Goal: Download file/media

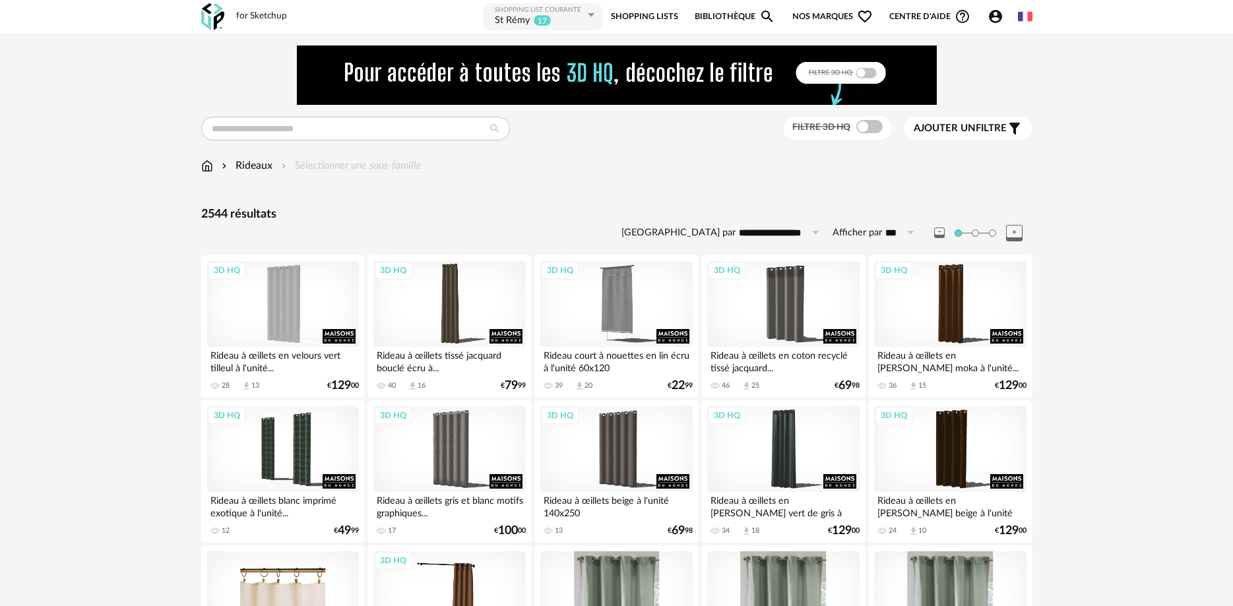
click at [209, 170] on img at bounding box center [207, 165] width 12 height 15
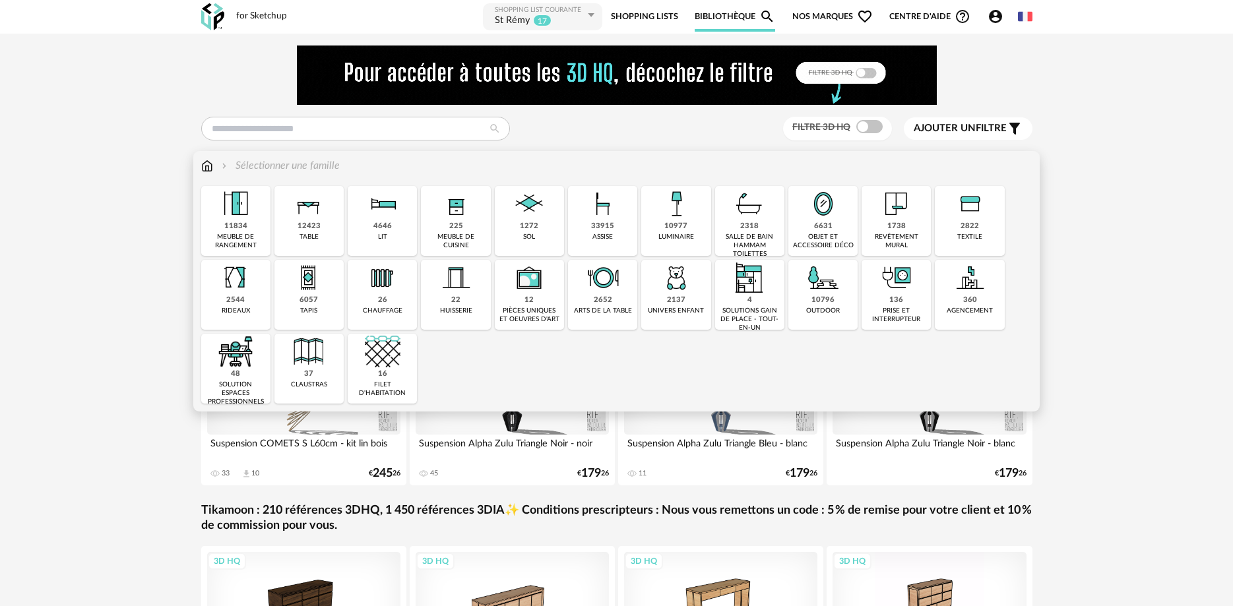
click at [611, 223] on div "33915" at bounding box center [602, 227] width 23 height 10
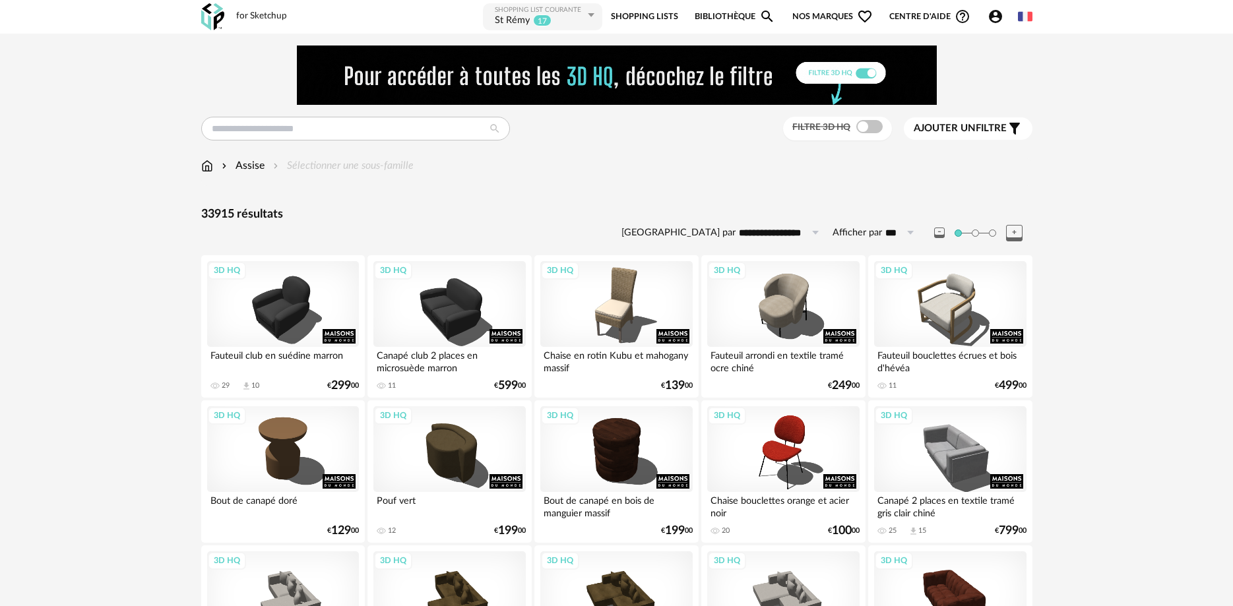
click at [262, 164] on div "Assise" at bounding box center [242, 165] width 46 height 15
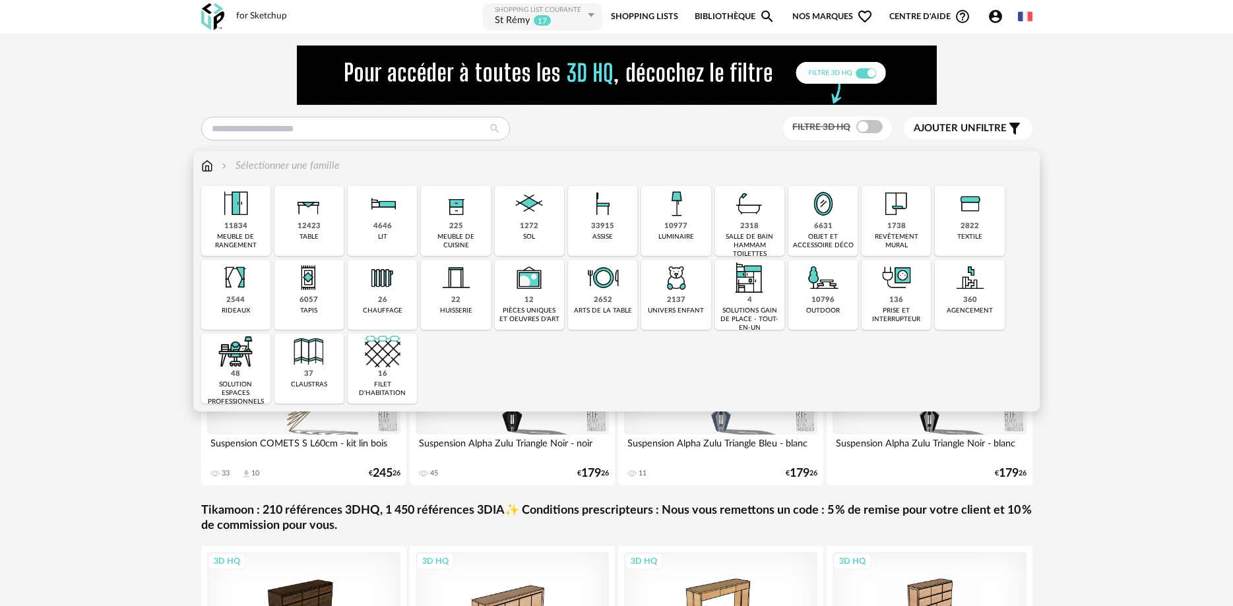
click at [604, 214] on img at bounding box center [603, 204] width 36 height 36
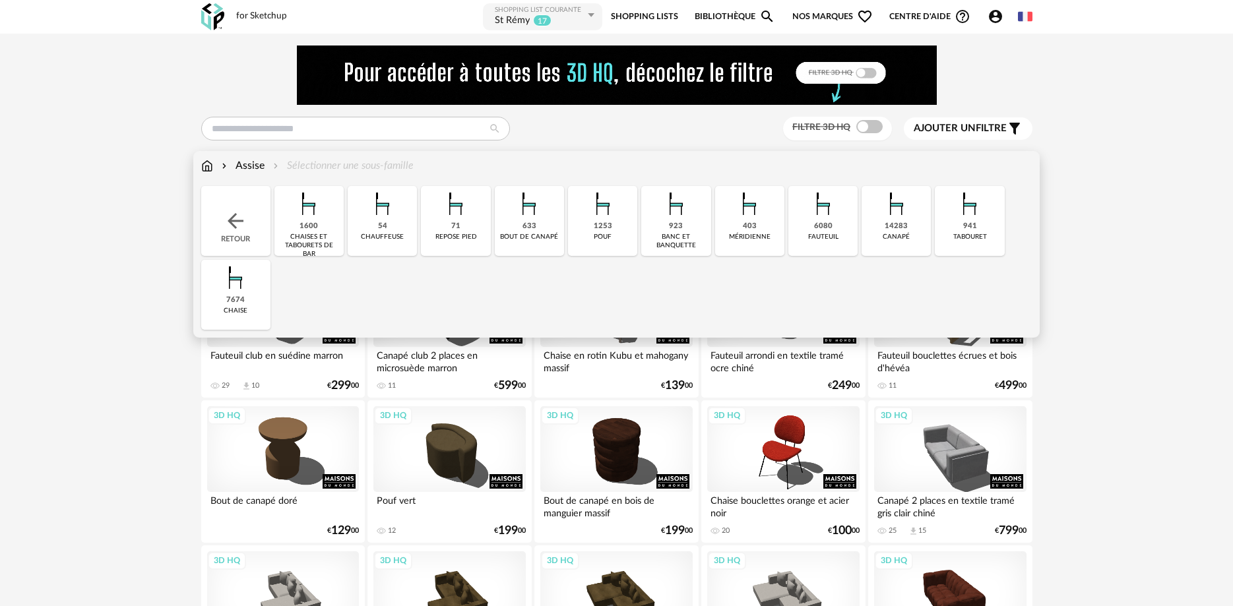
click at [958, 204] on img at bounding box center [970, 204] width 36 height 36
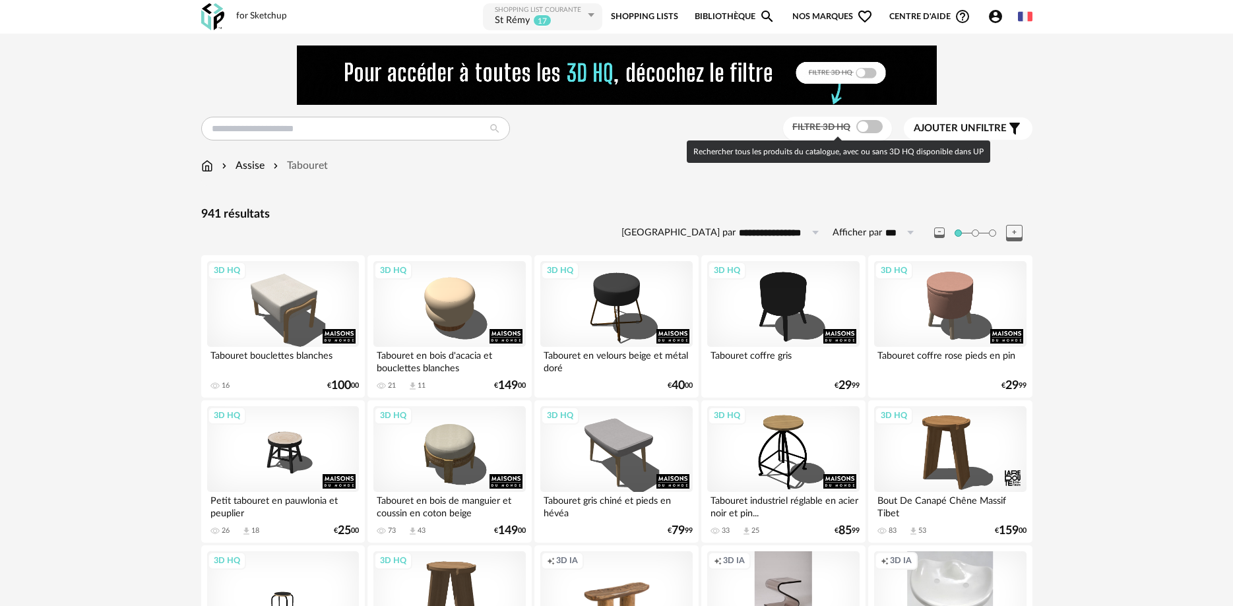
click at [877, 124] on span at bounding box center [869, 126] width 26 height 13
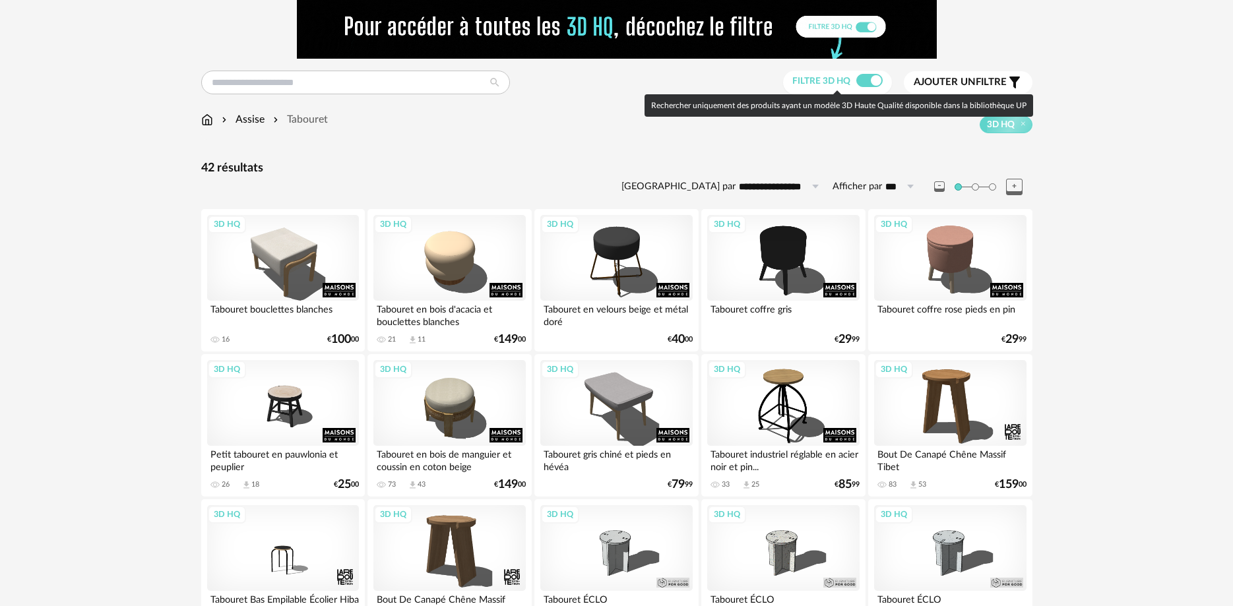
scroll to position [67, 0]
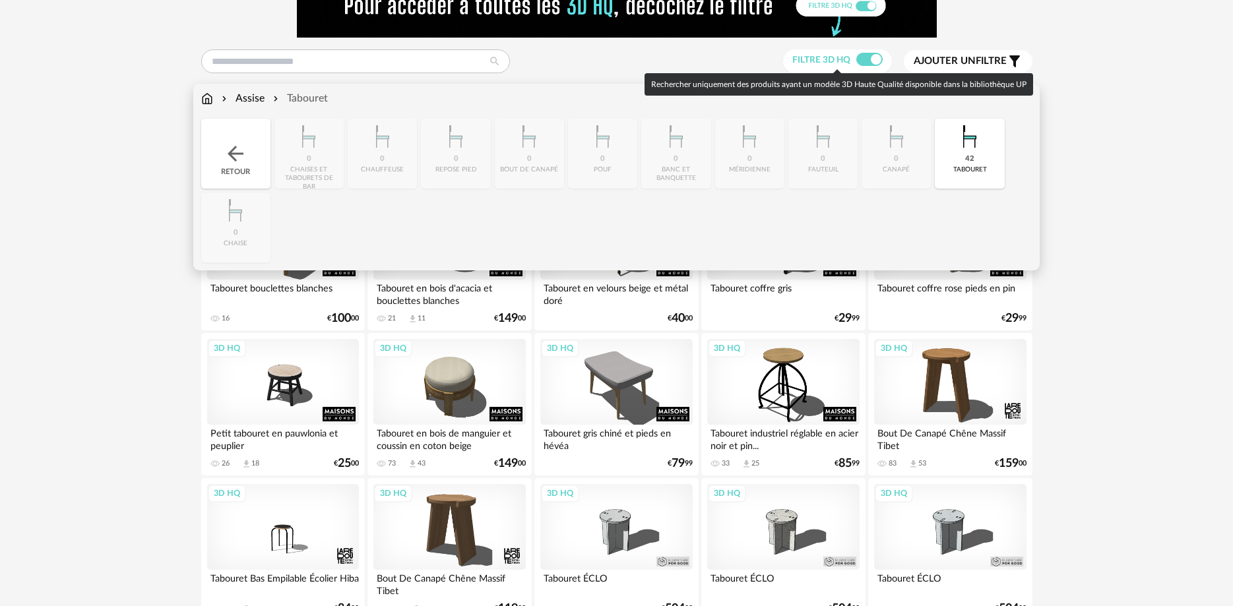
click at [212, 100] on img at bounding box center [207, 98] width 12 height 15
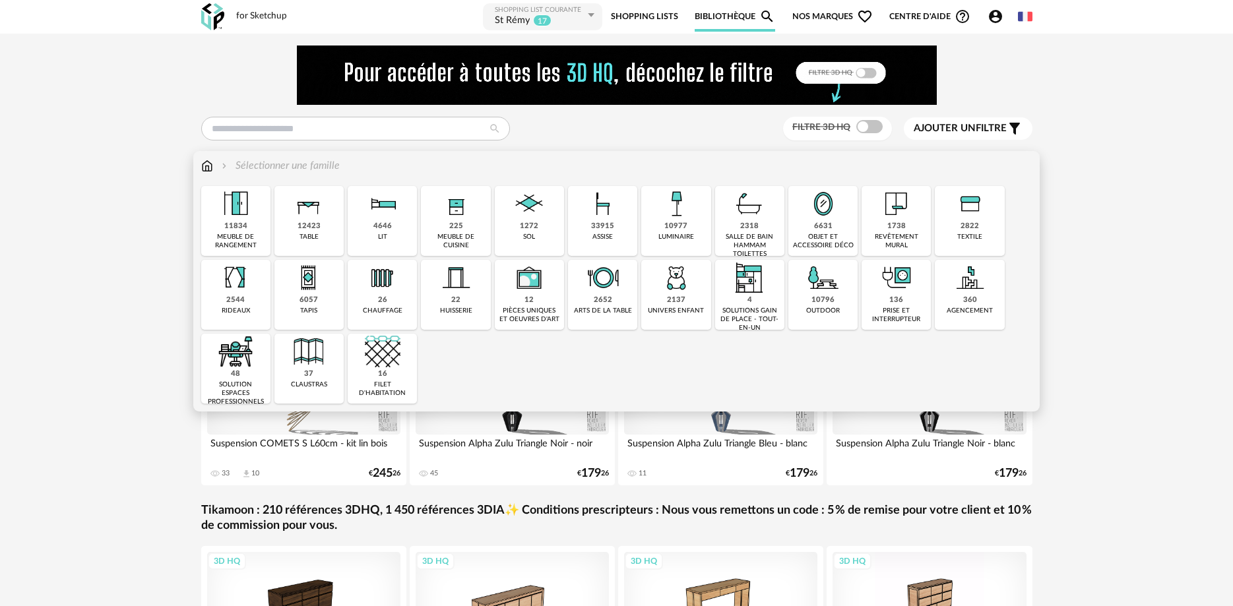
click at [814, 230] on div "6631 objet et accessoire déco" at bounding box center [822, 221] width 69 height 70
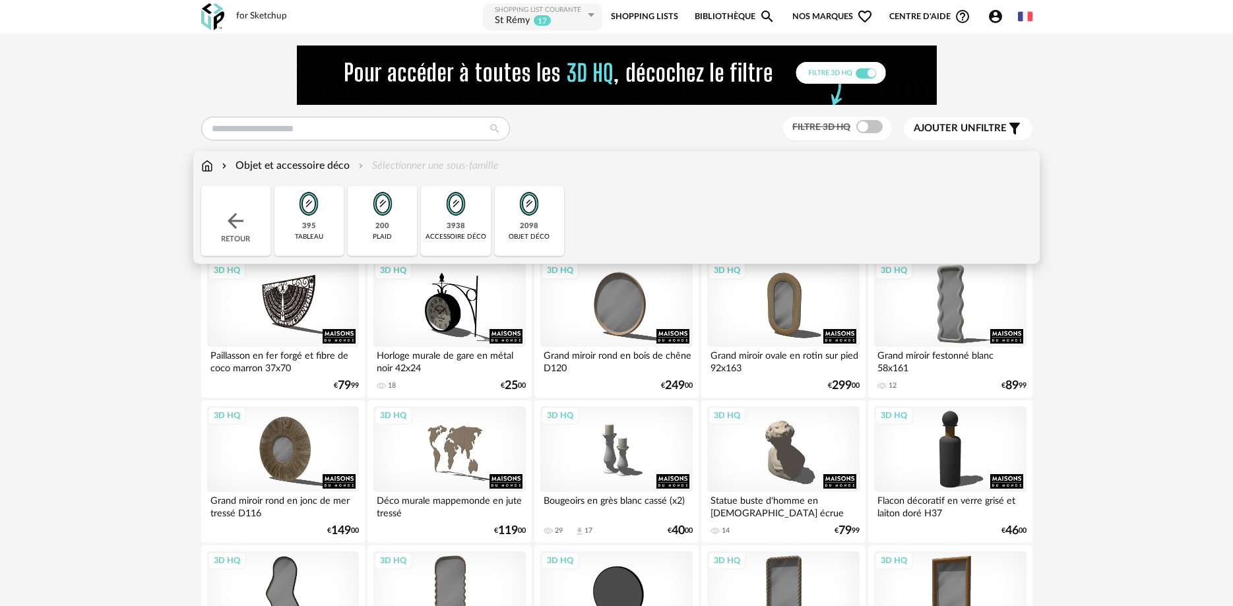
click at [525, 223] on div "2098" at bounding box center [529, 227] width 18 height 10
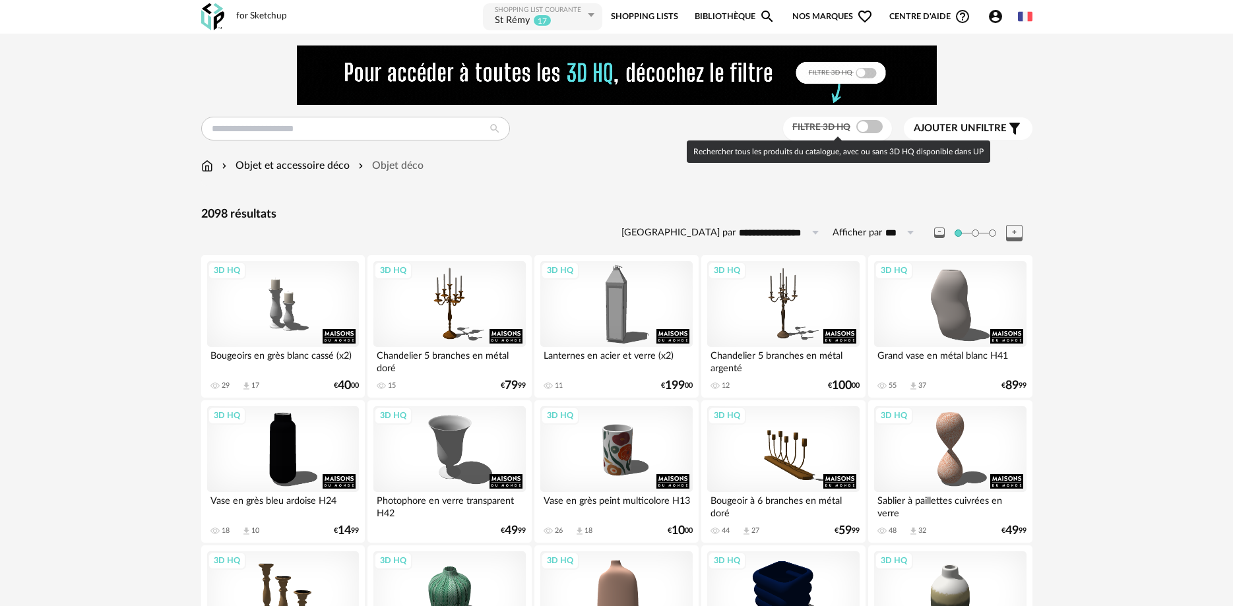
click at [872, 130] on span at bounding box center [869, 126] width 26 height 13
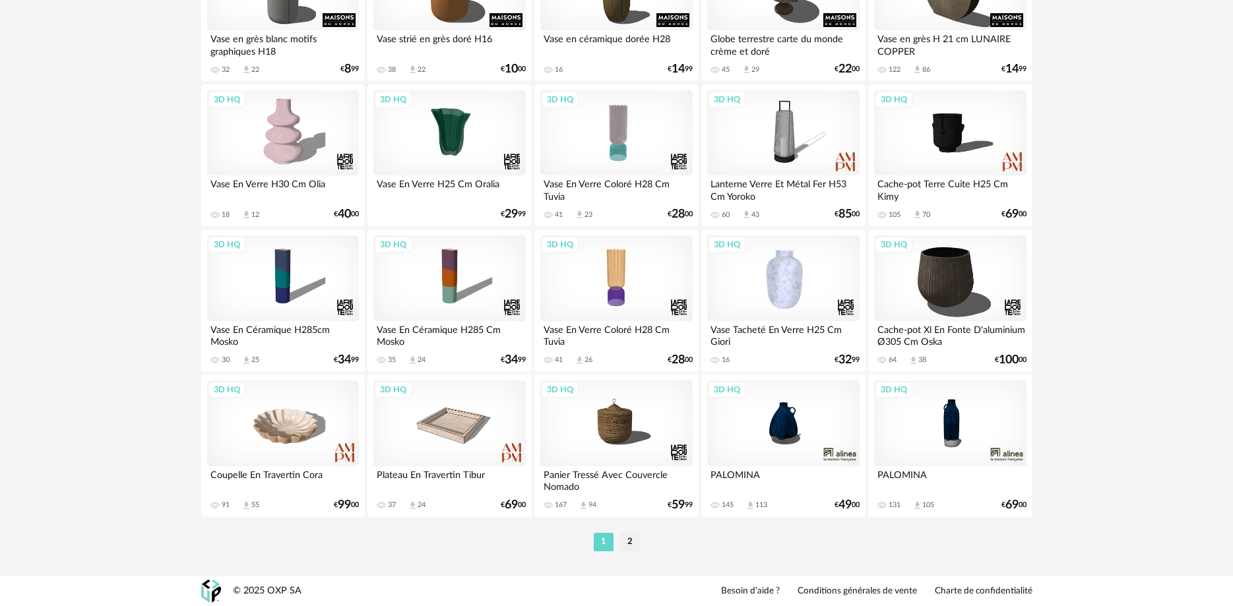
scroll to position [2643, 0]
click at [633, 541] on li "2" at bounding box center [630, 542] width 20 height 18
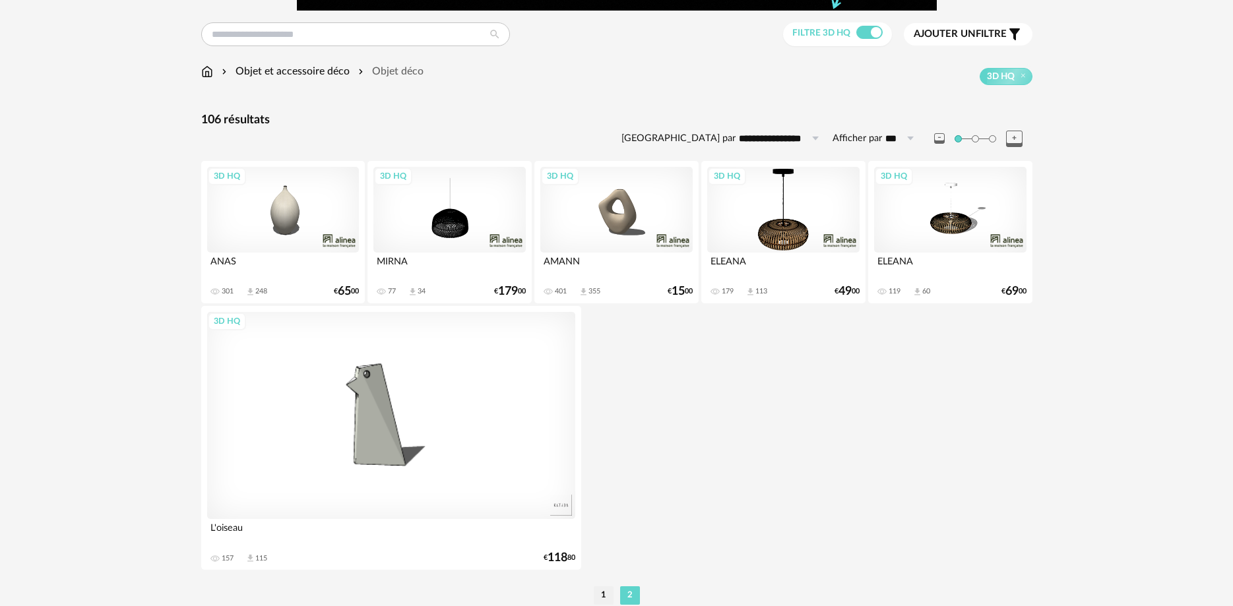
scroll to position [148, 0]
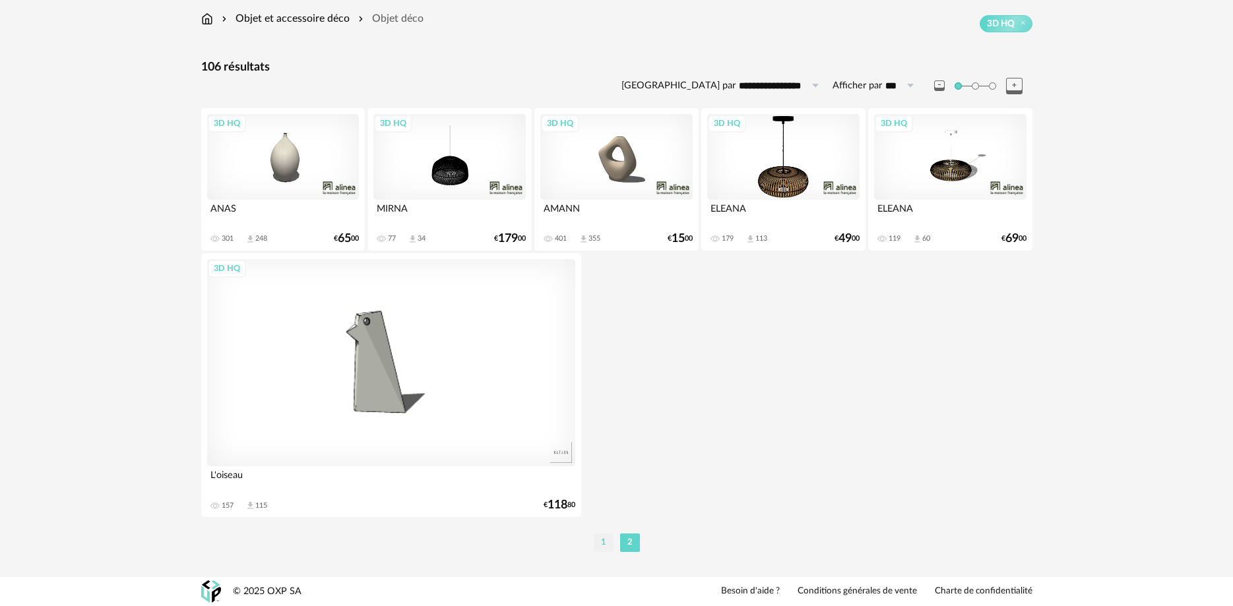
click at [607, 546] on li "1" at bounding box center [604, 543] width 20 height 18
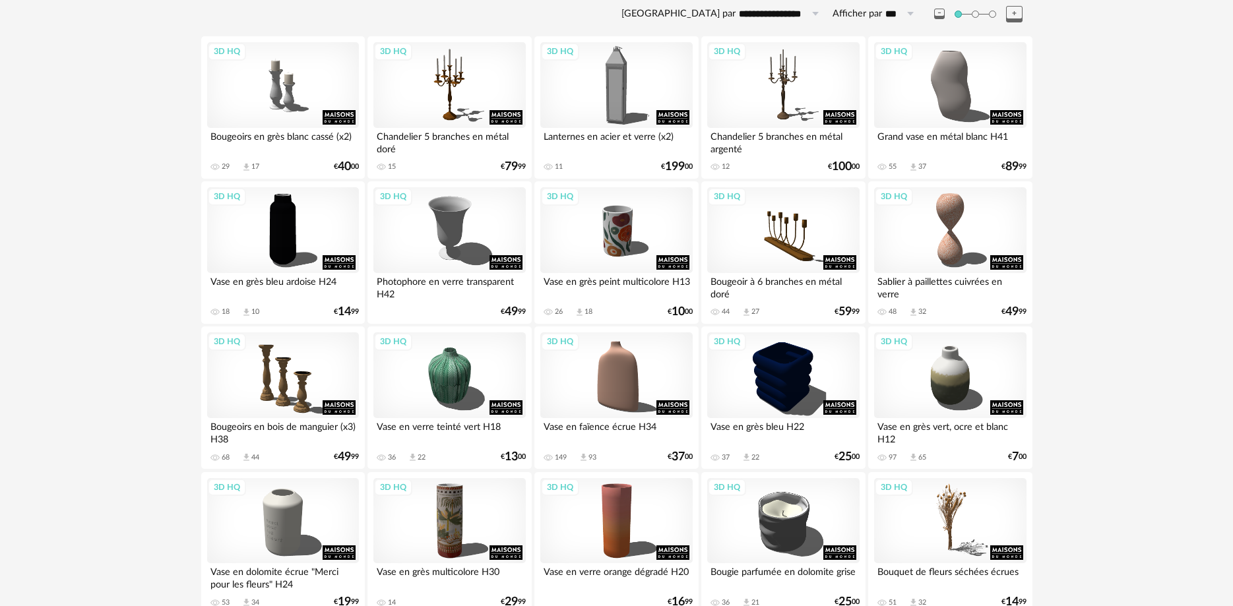
scroll to position [269, 0]
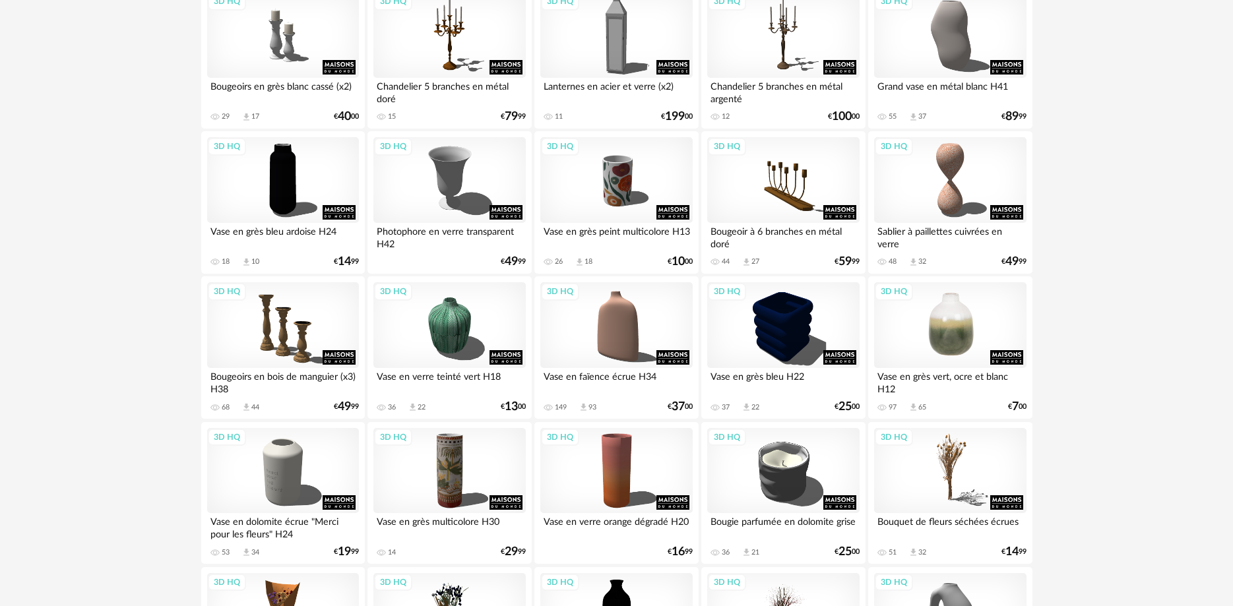
click at [943, 340] on div "3D HQ" at bounding box center [950, 325] width 152 height 86
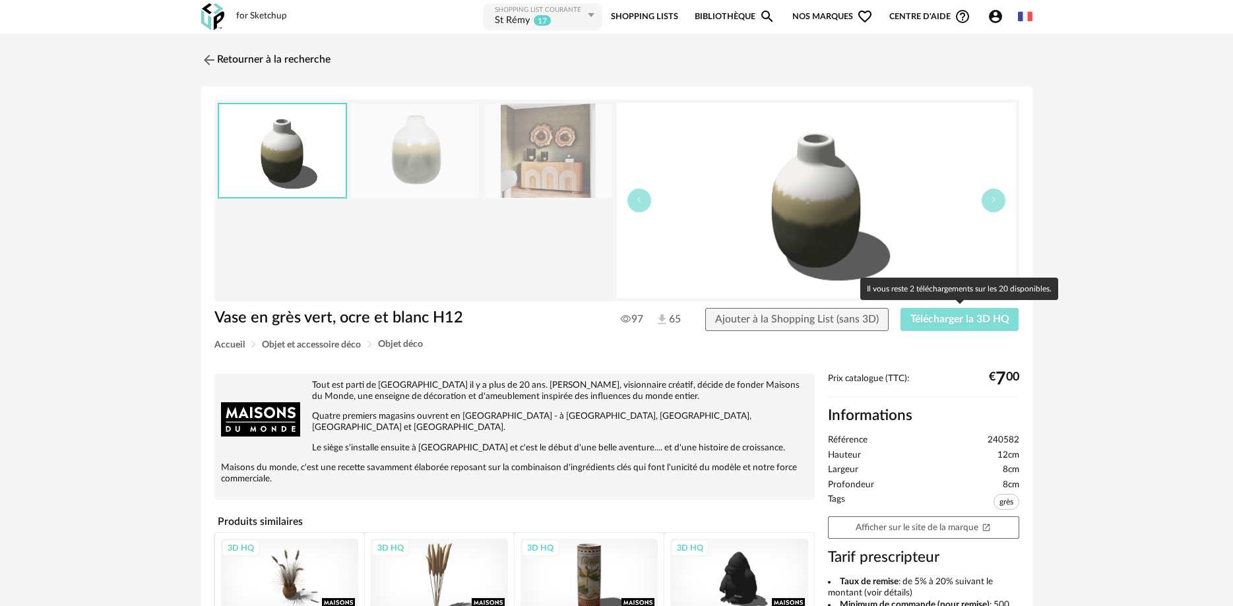
click at [929, 323] on span "Télécharger la 3D HQ" at bounding box center [959, 319] width 99 height 11
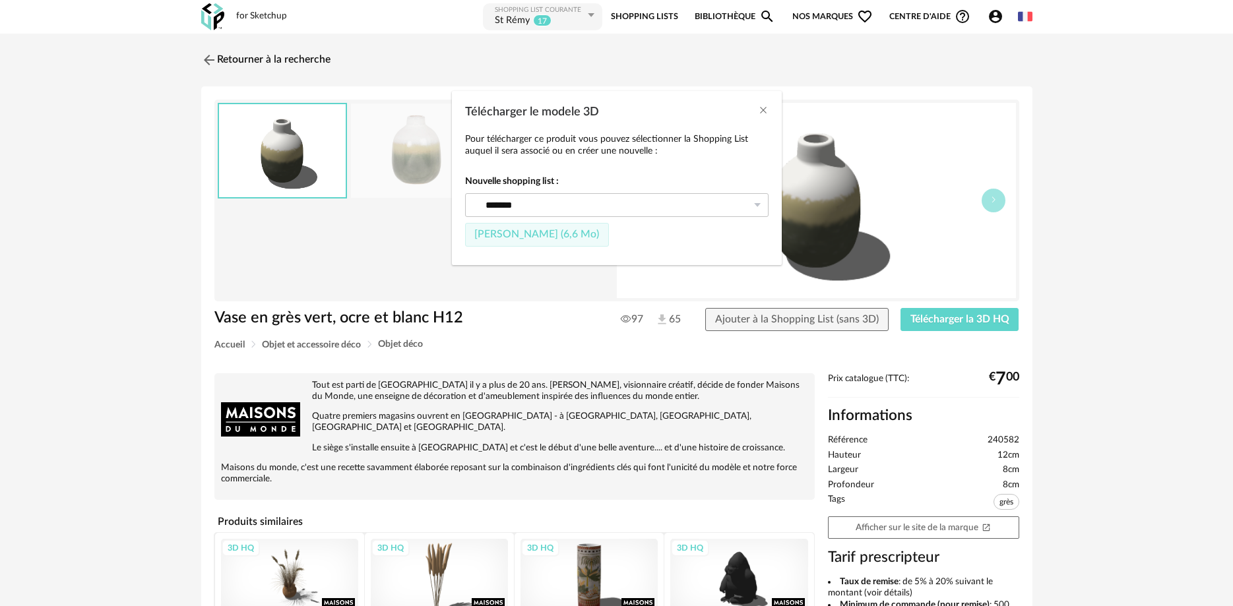
click at [526, 238] on span "Fichier SketchUp (6,6 Mo)" at bounding box center [536, 234] width 125 height 11
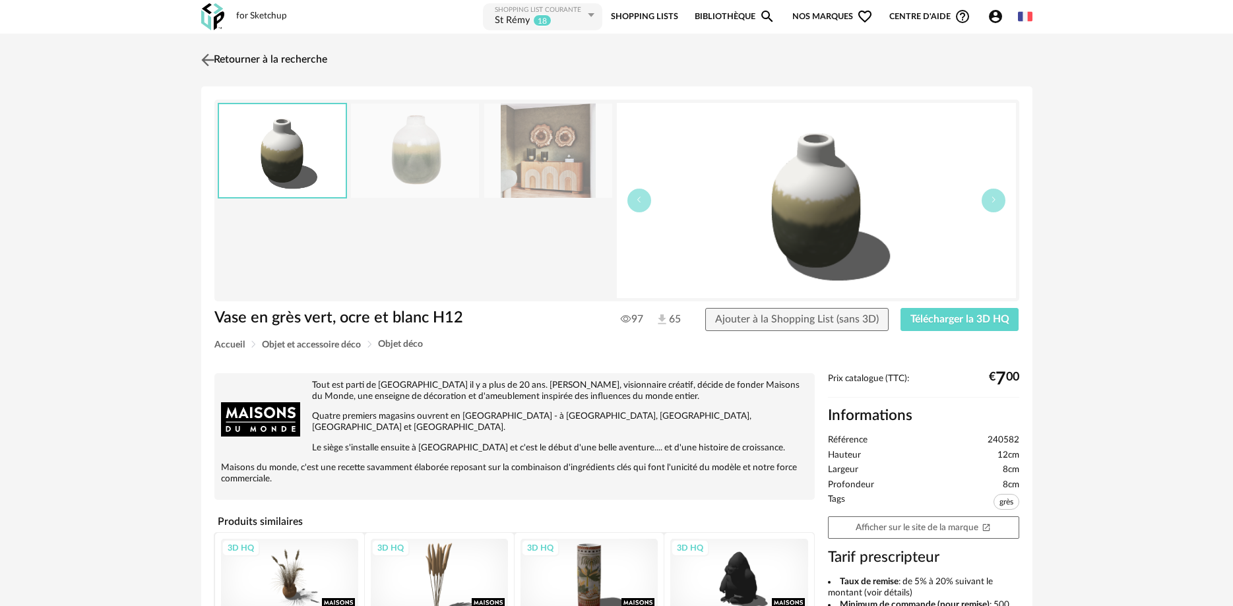
click at [253, 58] on link "Retourner à la recherche" at bounding box center [262, 60] width 129 height 29
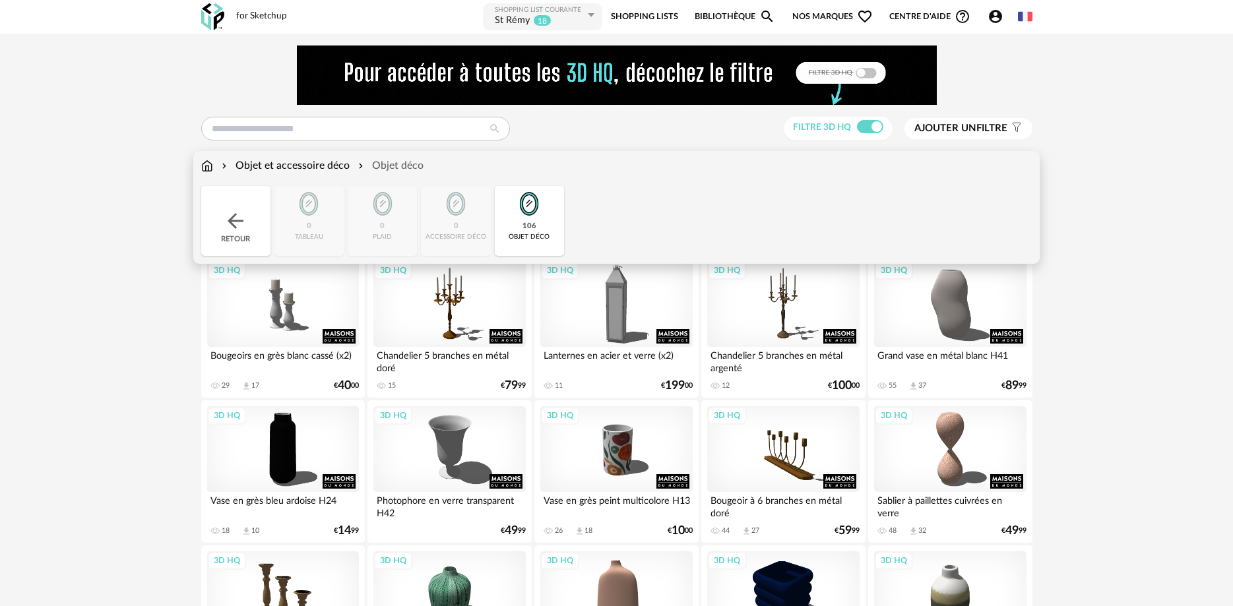
click at [210, 167] on img at bounding box center [207, 165] width 12 height 15
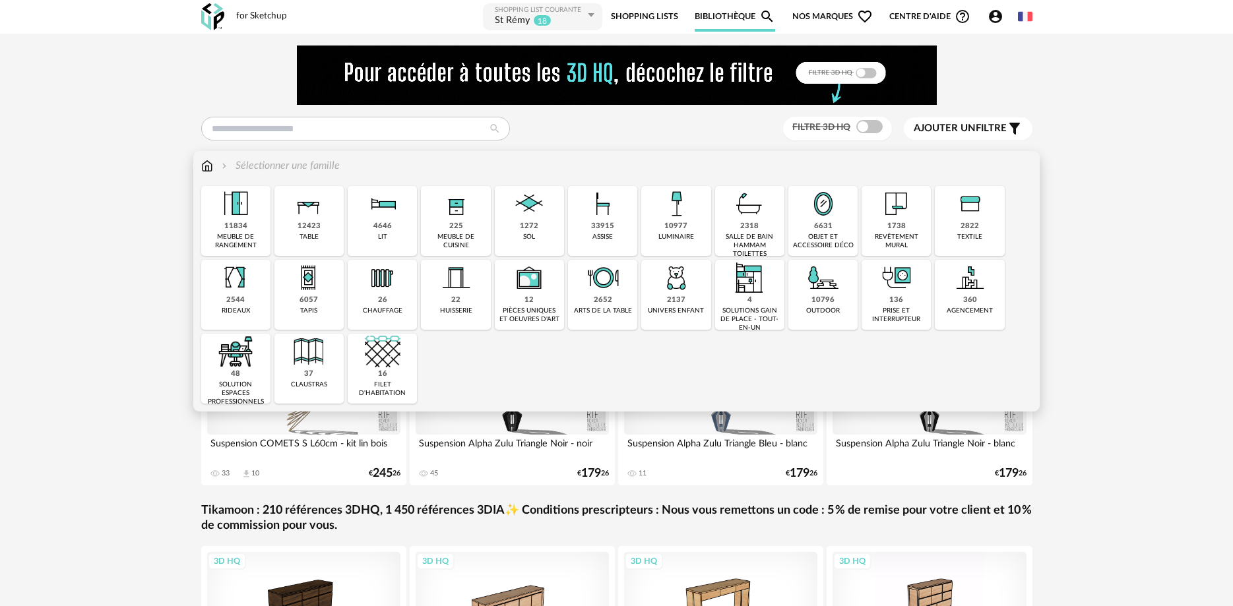
click at [669, 231] on div "10977" at bounding box center [675, 227] width 23 height 10
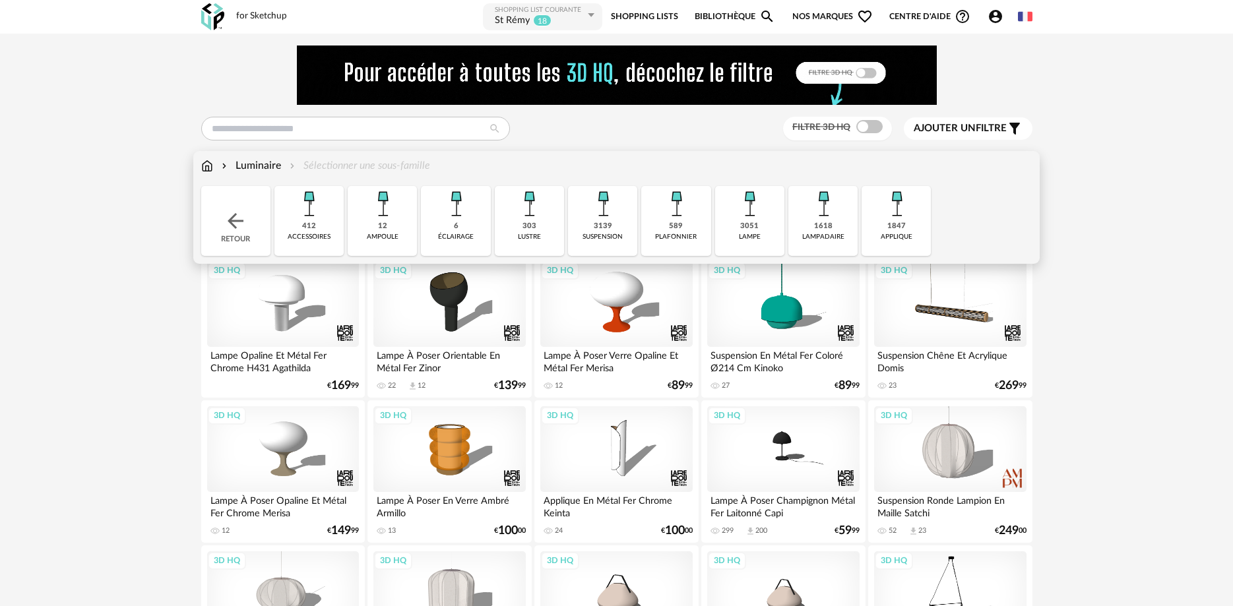
click at [618, 224] on div "3139 suspension" at bounding box center [602, 221] width 69 height 70
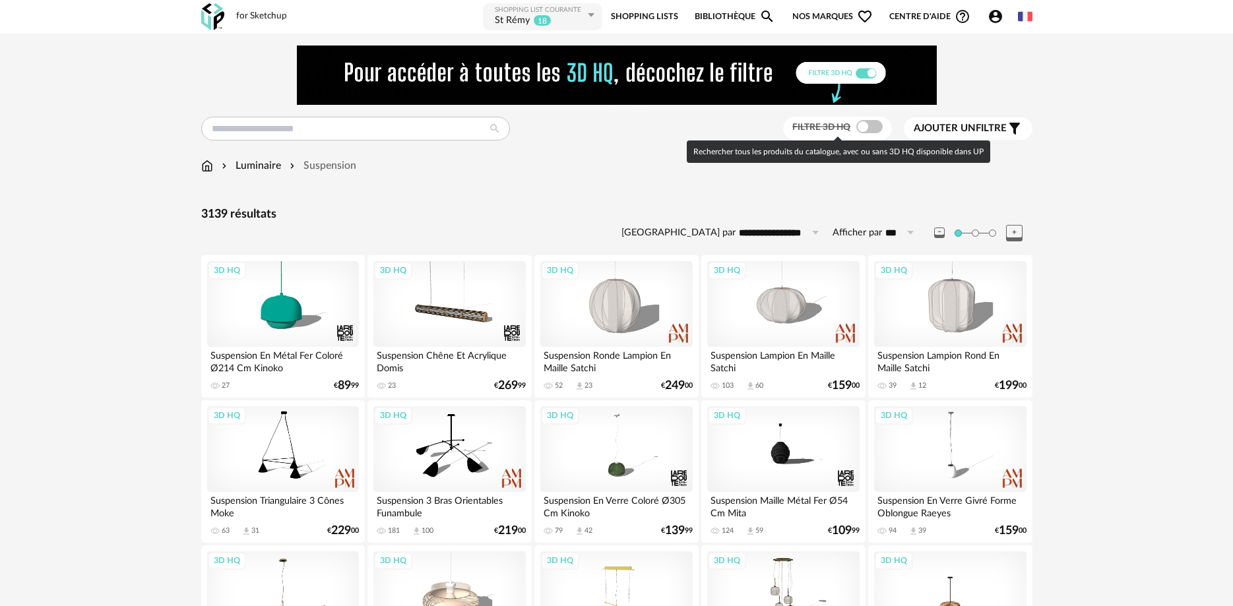
click at [873, 131] on span at bounding box center [869, 126] width 26 height 13
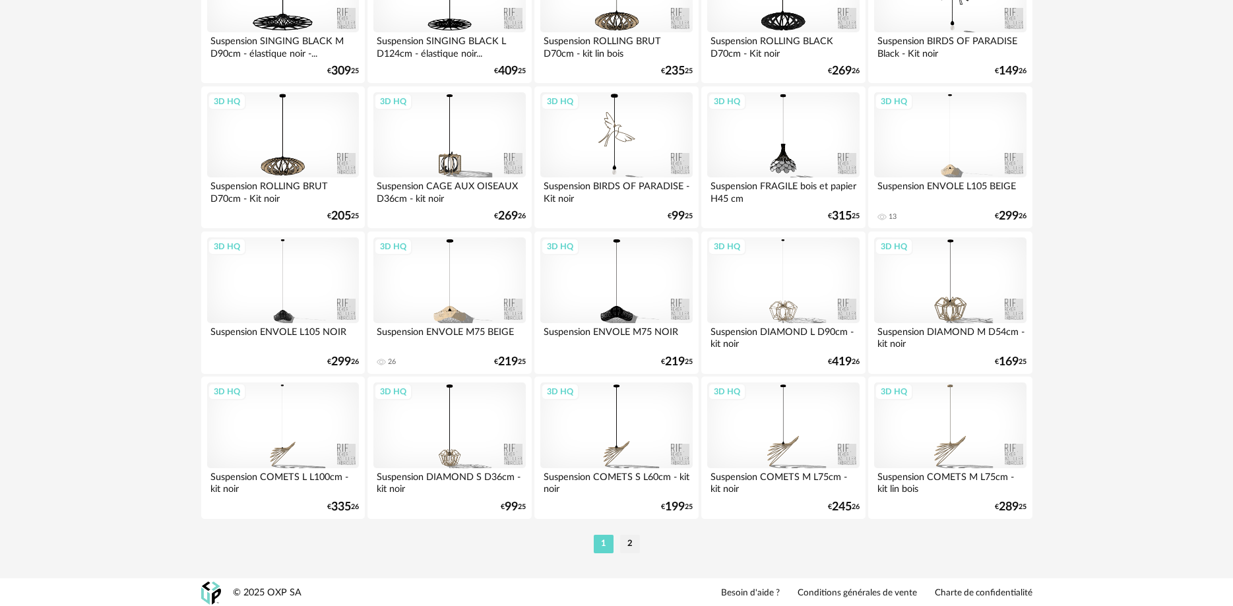
scroll to position [2643, 0]
click at [629, 550] on li "2" at bounding box center [630, 542] width 20 height 18
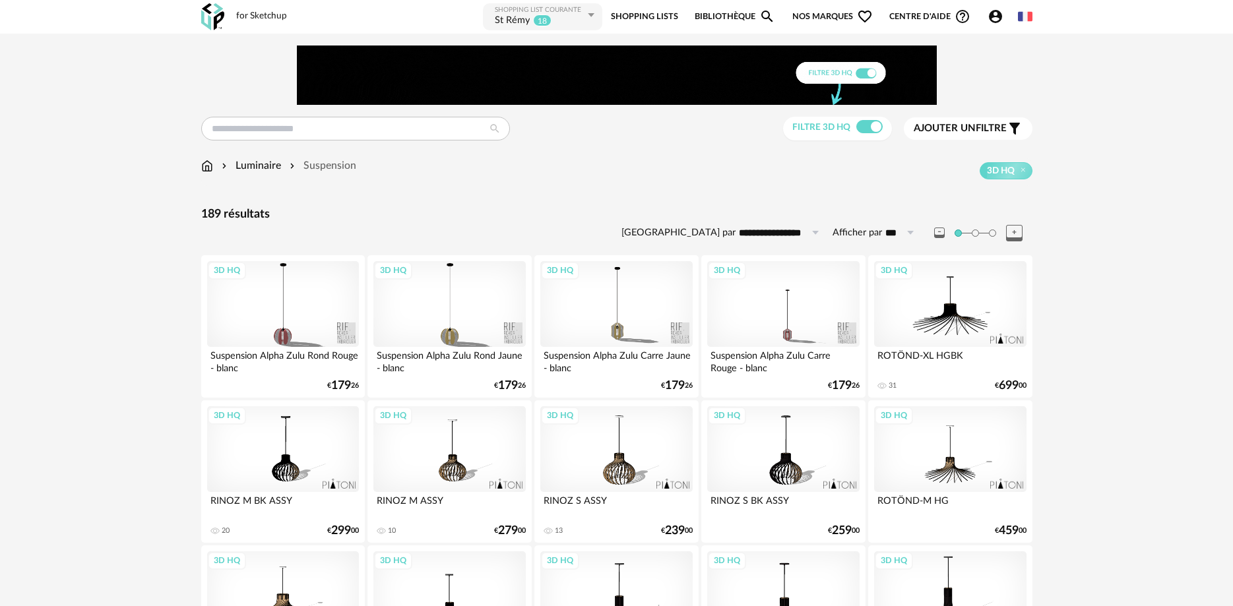
click at [255, 166] on div "Luminaire" at bounding box center [250, 165] width 62 height 15
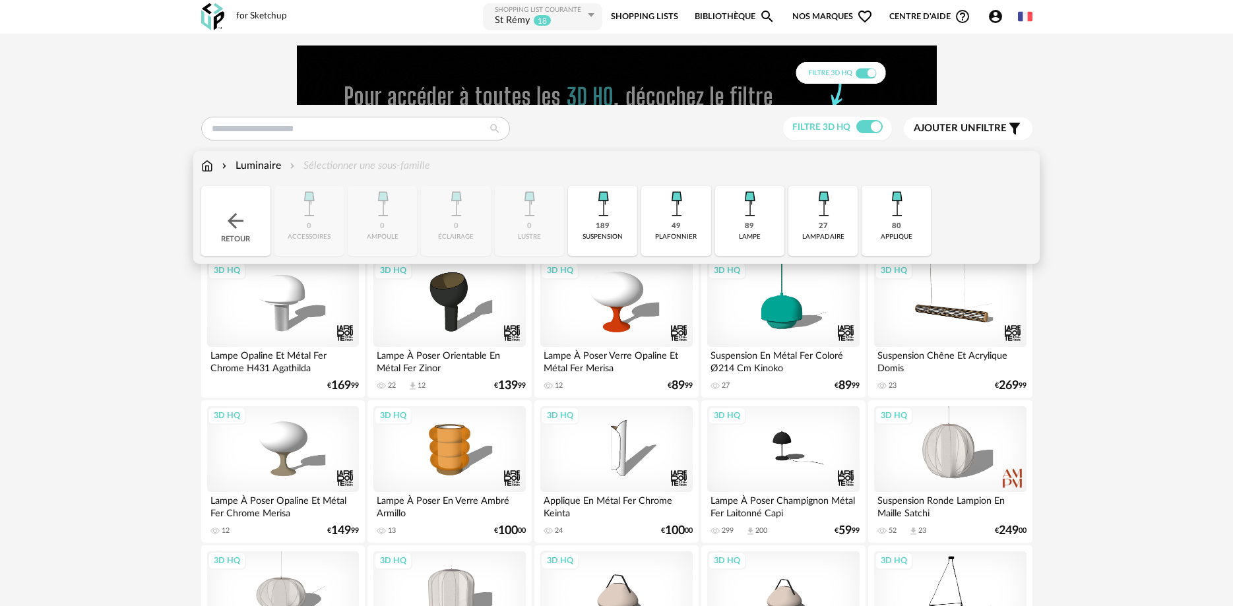
click at [749, 227] on div "89" at bounding box center [749, 227] width 9 height 10
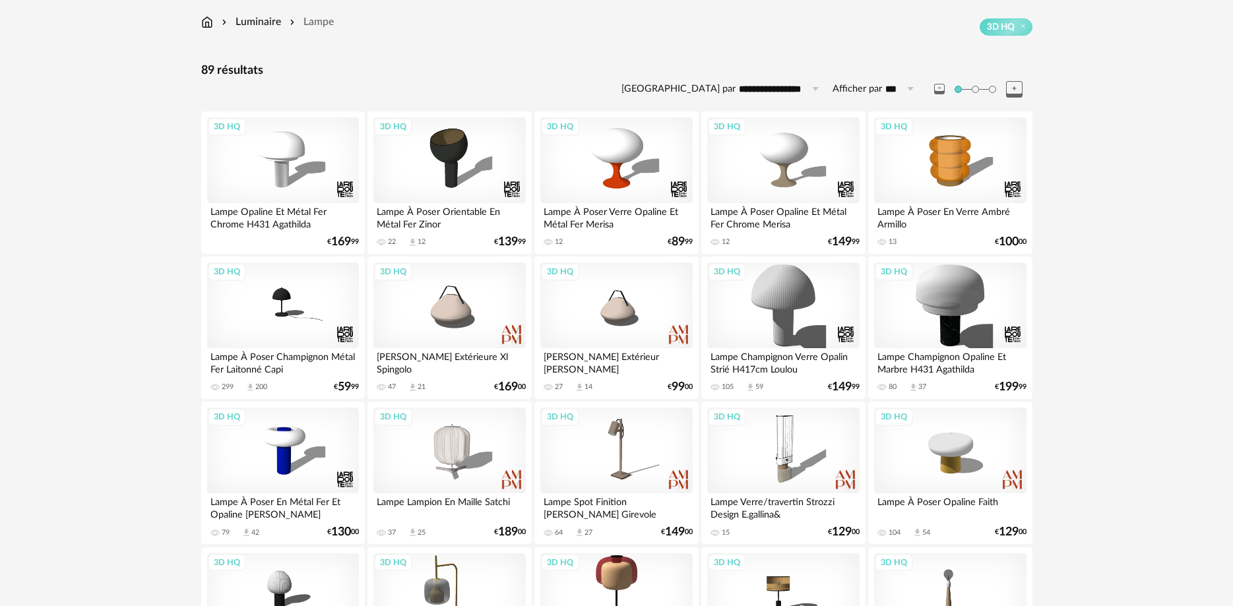
scroll to position [122, 0]
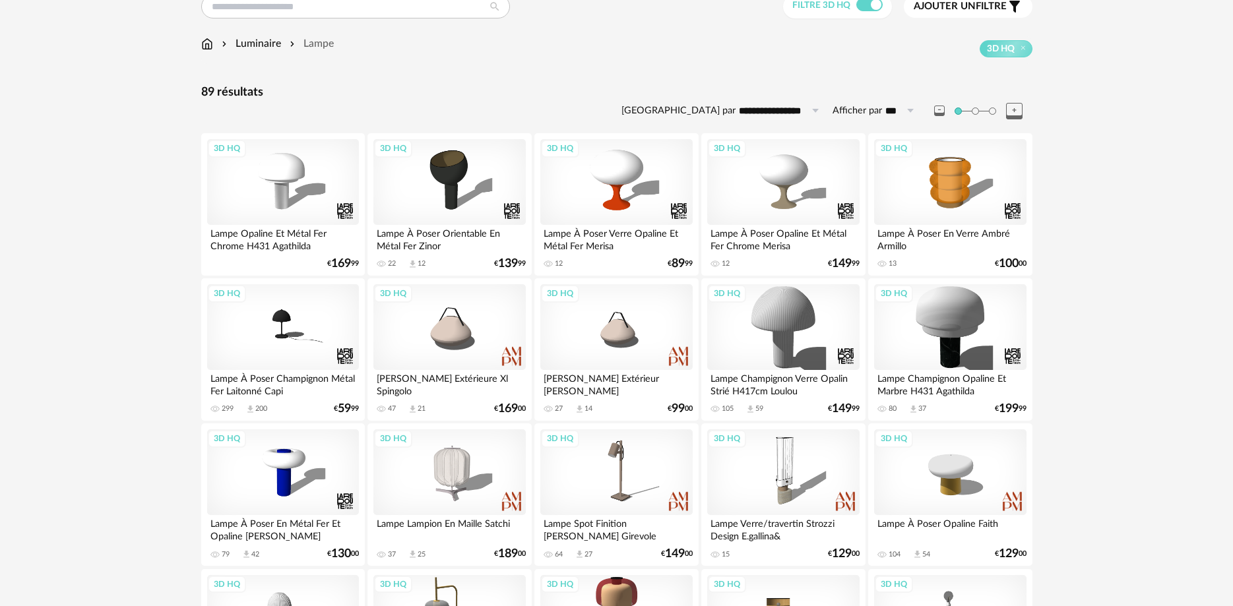
click at [249, 42] on div "Luminaire" at bounding box center [250, 43] width 62 height 15
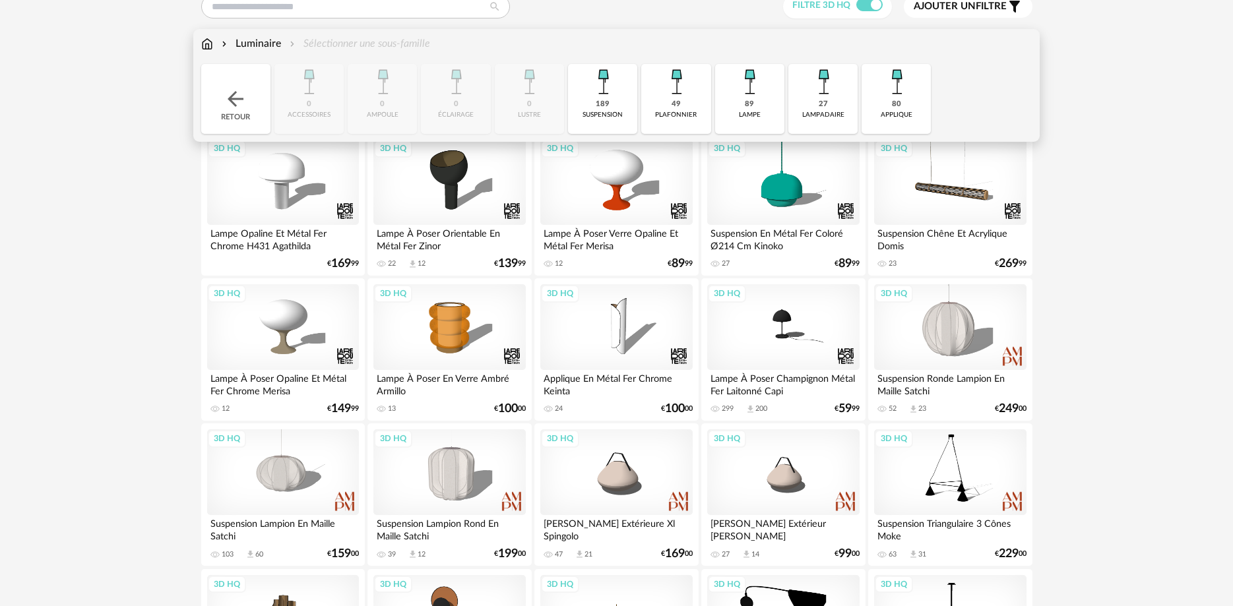
click at [675, 113] on div "plafonnier" at bounding box center [676, 115] width 42 height 9
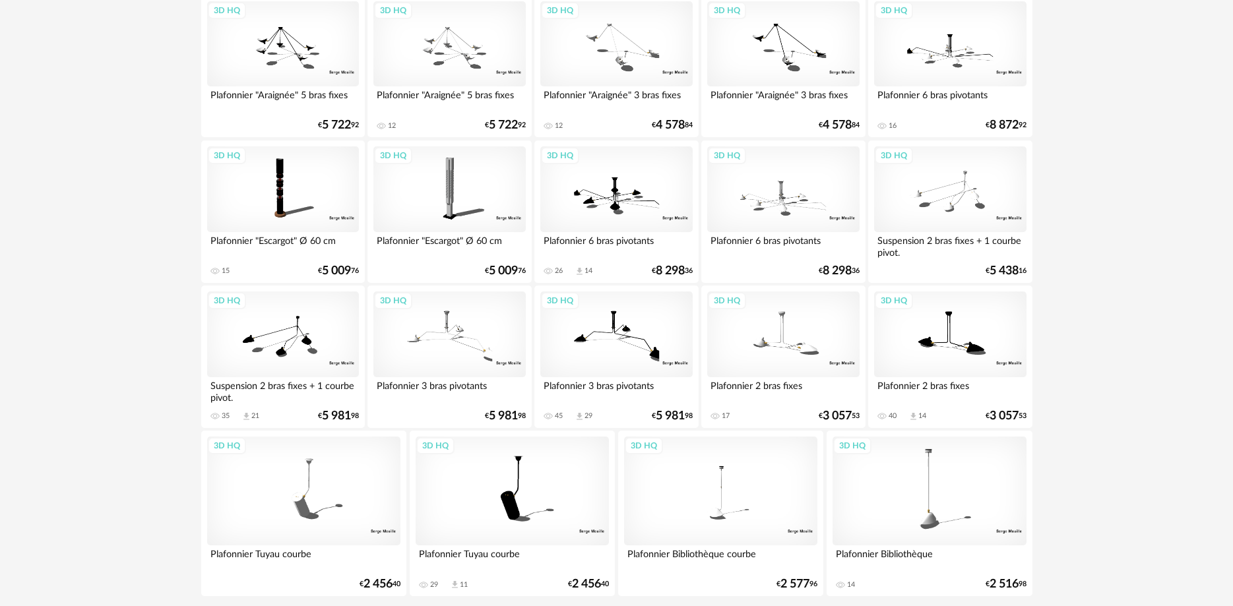
scroll to position [1179, 0]
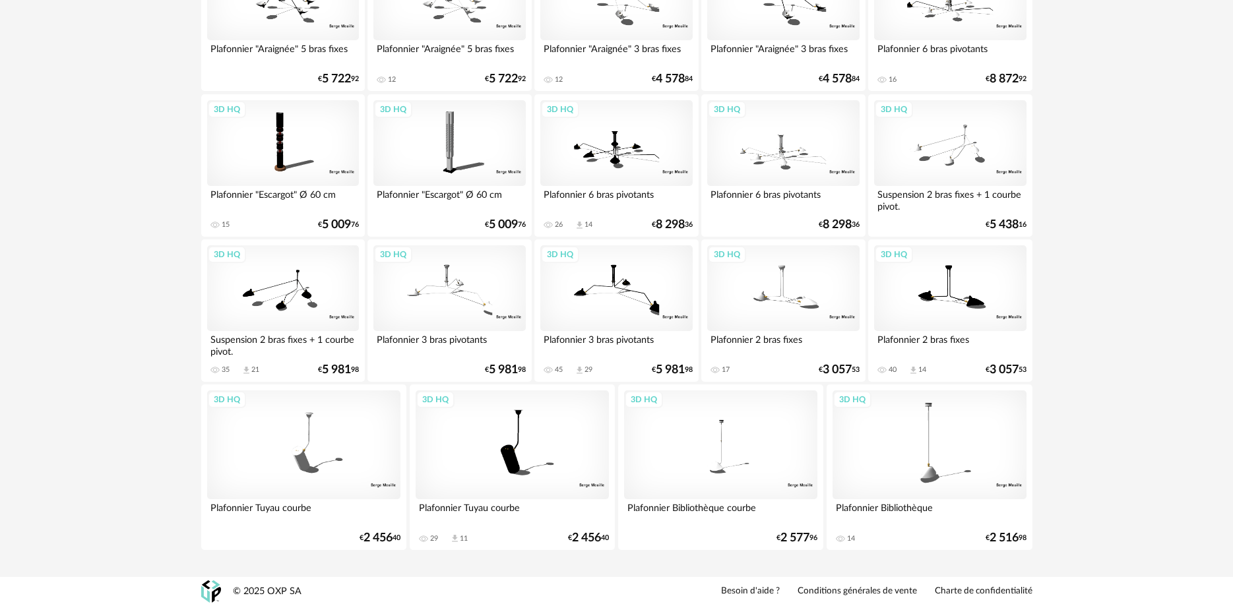
click at [974, 317] on div "3D HQ" at bounding box center [950, 288] width 152 height 86
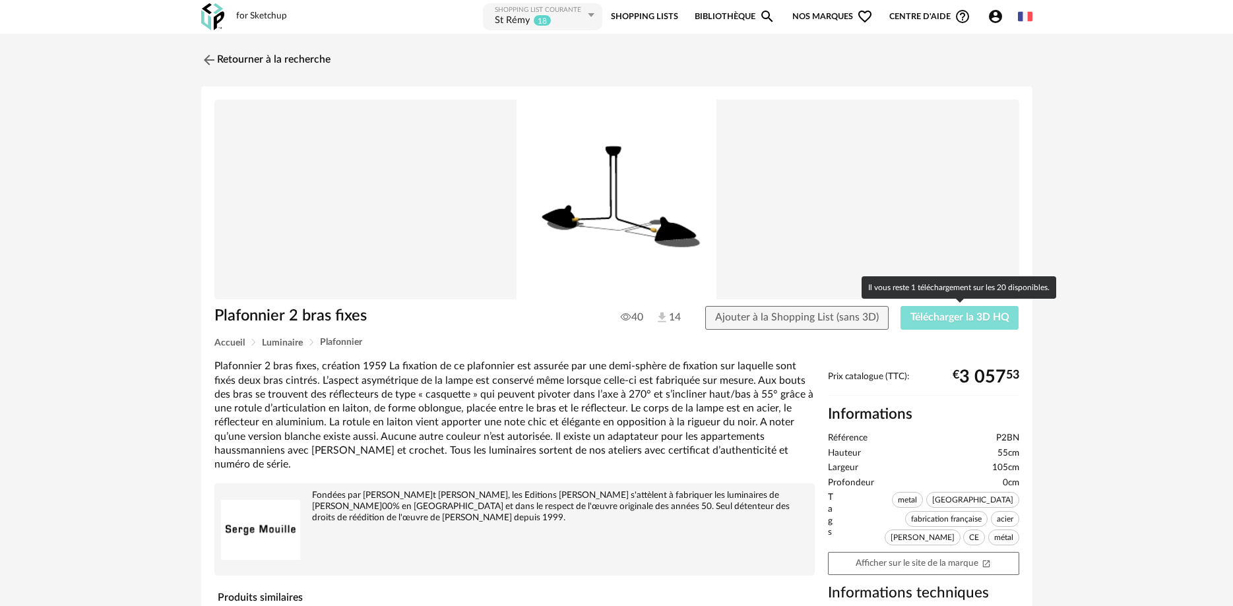
click at [966, 317] on span "Télécharger la 3D HQ" at bounding box center [959, 317] width 99 height 11
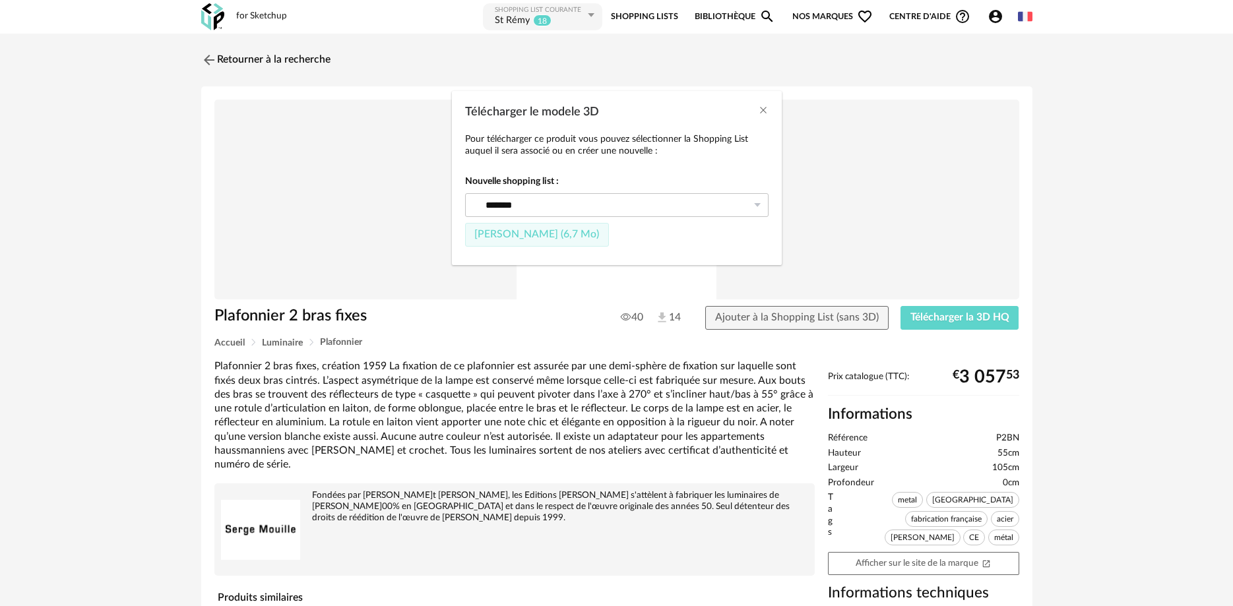
click at [523, 236] on span "Fichier SketchUp (6,7 Mo)" at bounding box center [536, 234] width 125 height 11
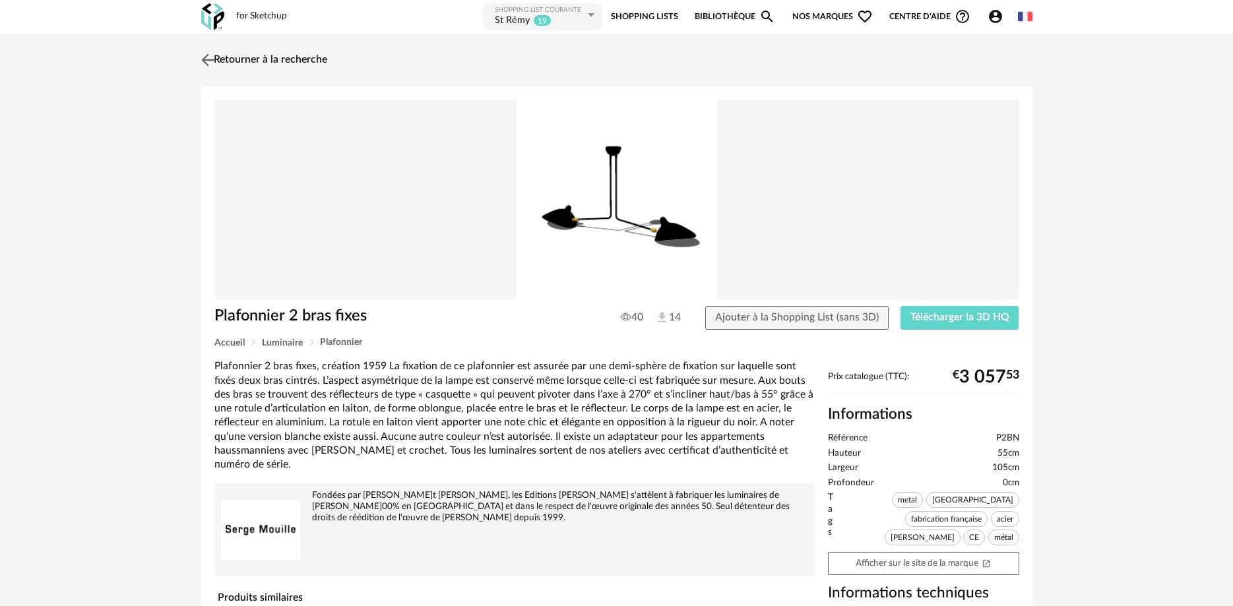
click at [232, 54] on link "Retourner à la recherche" at bounding box center [262, 60] width 129 height 29
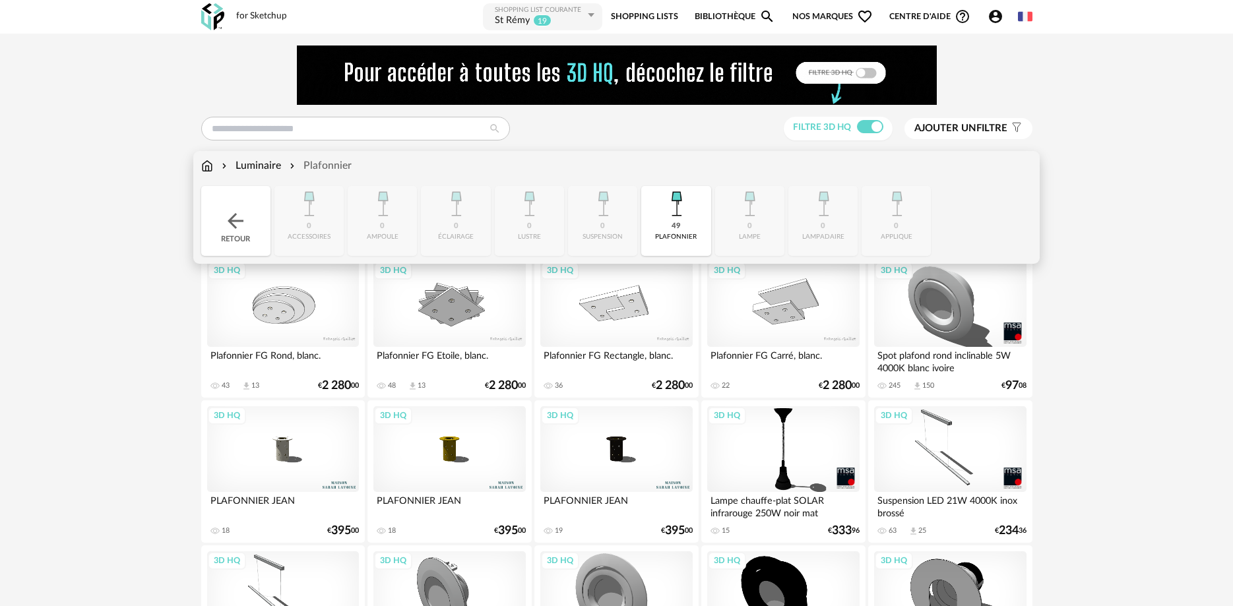
click at [275, 164] on div "Luminaire" at bounding box center [250, 165] width 62 height 15
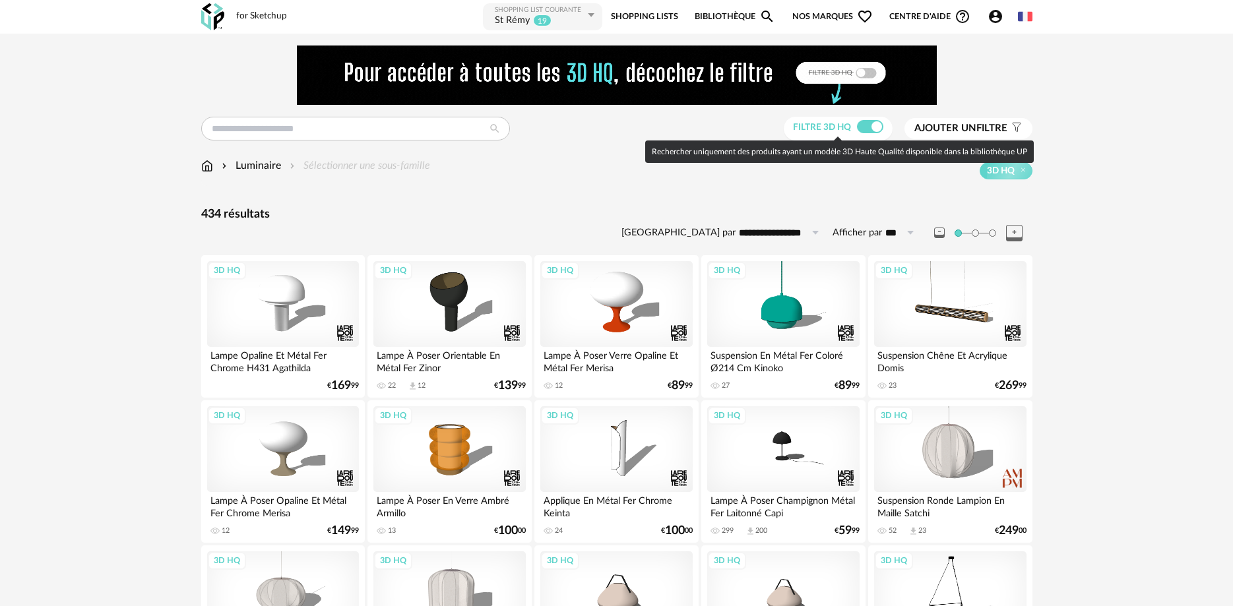
click at [854, 129] on label "Filtre 3D HQ" at bounding box center [840, 127] width 94 height 12
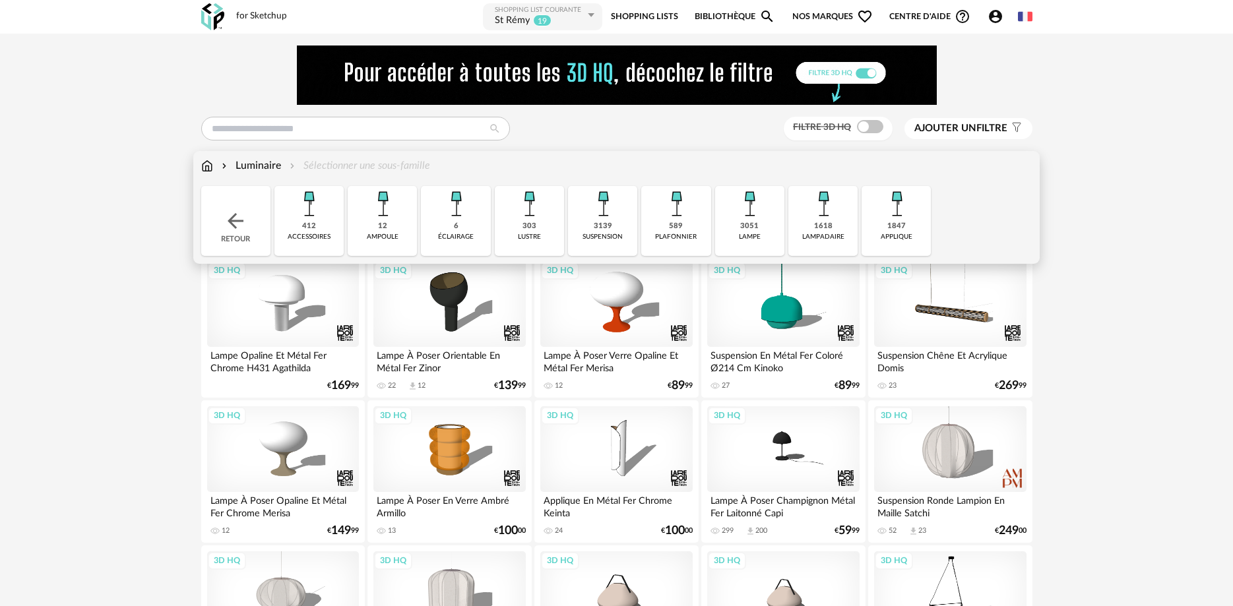
click at [817, 228] on div "1618" at bounding box center [823, 227] width 18 height 10
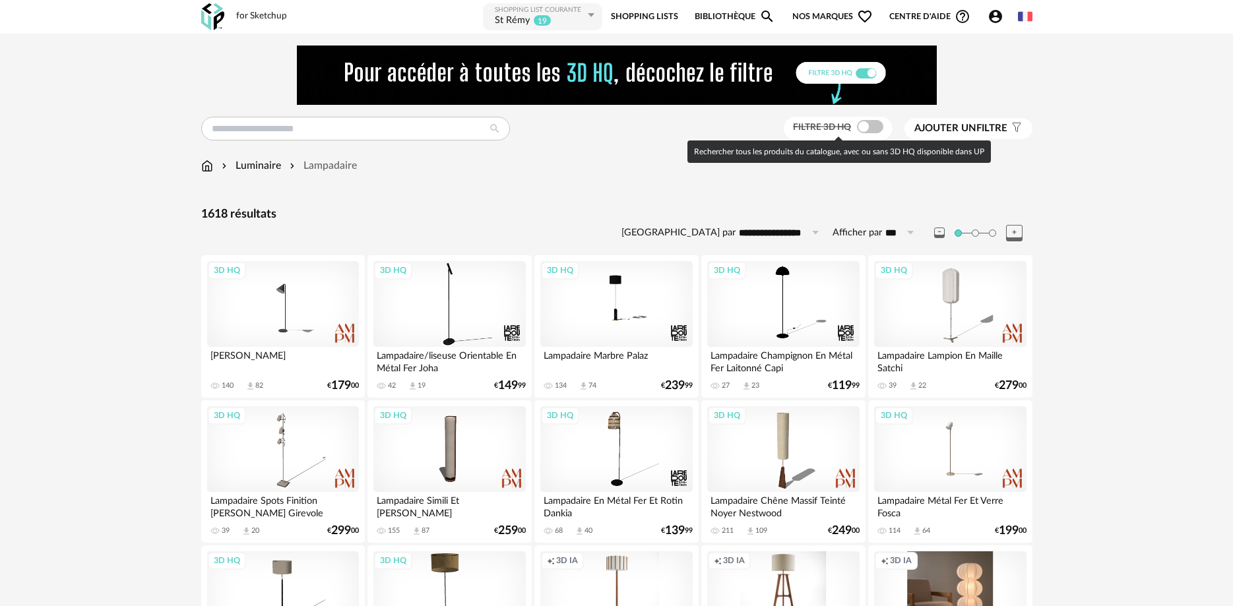
click at [875, 127] on span at bounding box center [870, 126] width 26 height 13
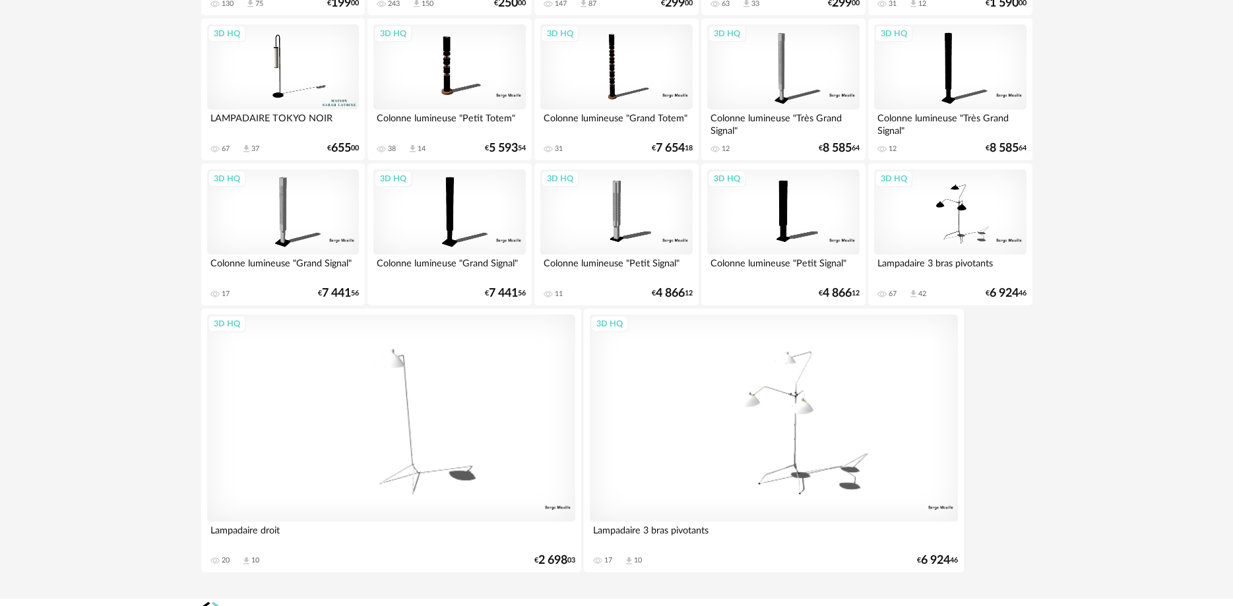
scroll to position [697, 0]
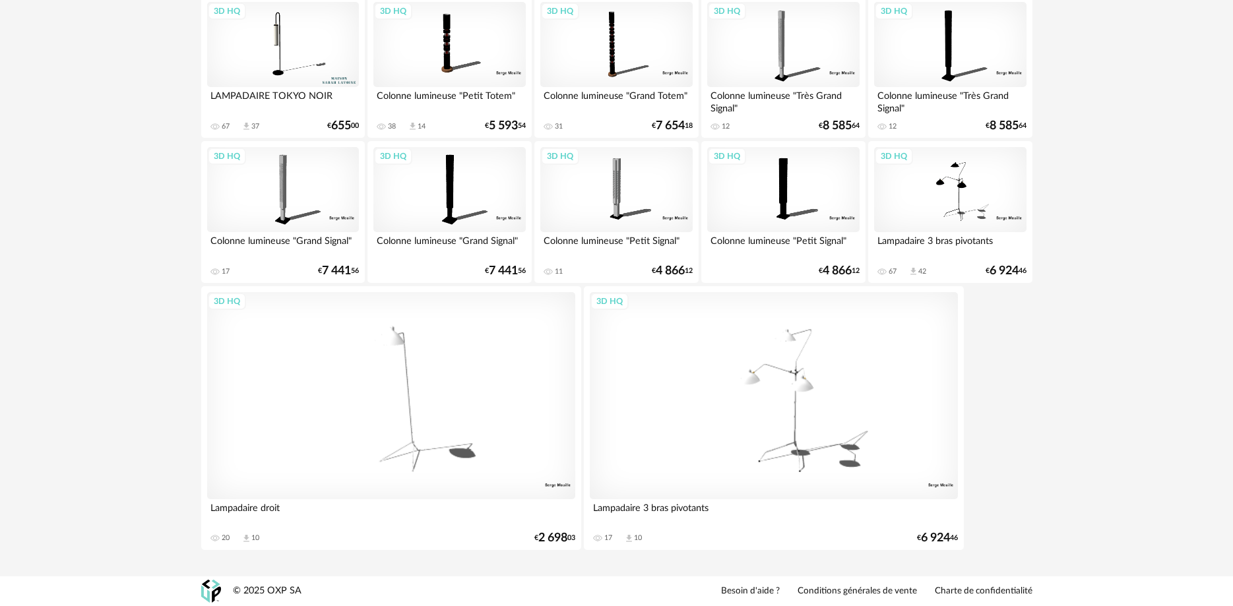
click at [985, 260] on div "3D HQ Lampadaire 3 bras pivotants 67 Download icon 42 € 6 924 46" at bounding box center [950, 212] width 164 height 142
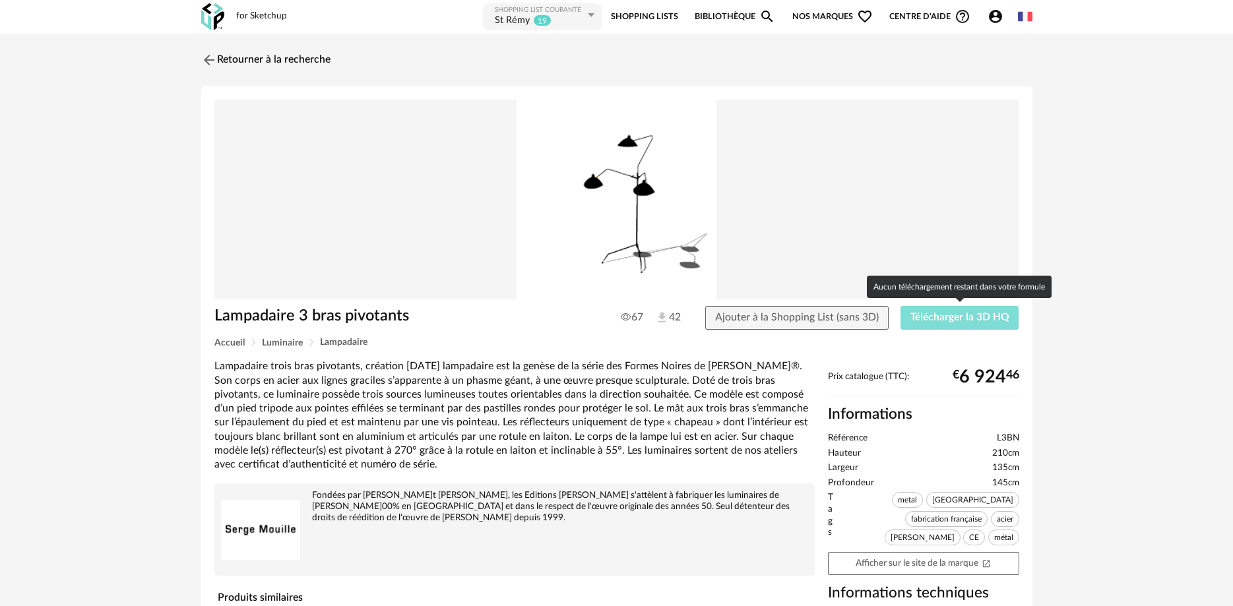
click at [957, 318] on span "Télécharger la 3D HQ" at bounding box center [959, 317] width 99 height 11
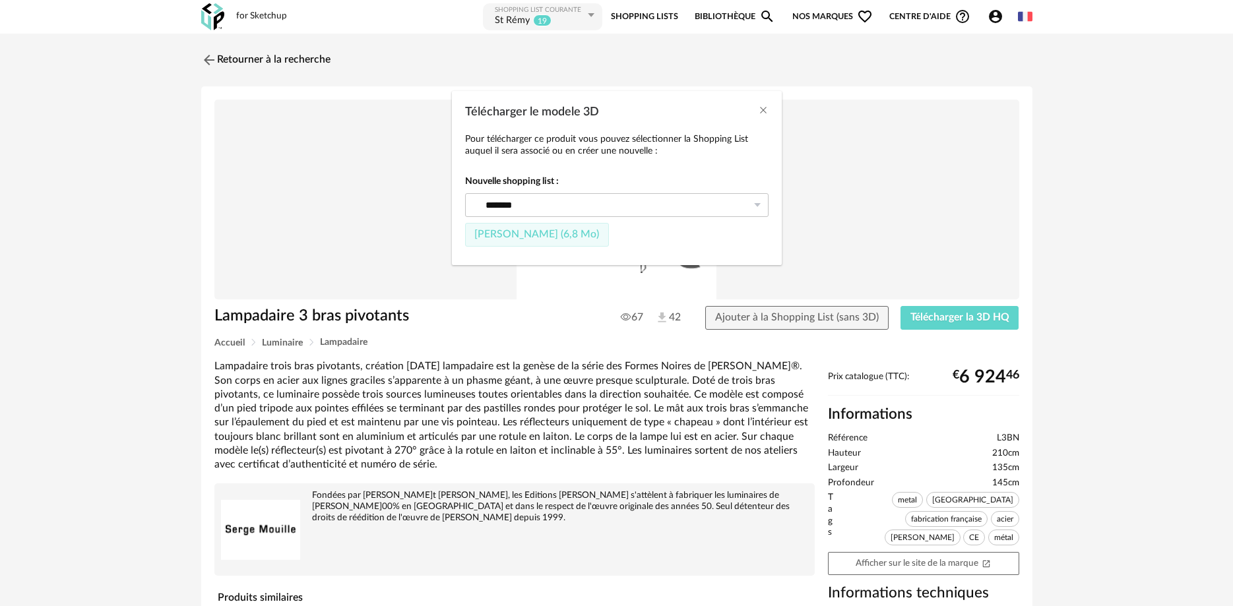
click at [549, 242] on button "Fichier SketchUp (6,8 Mo)" at bounding box center [537, 235] width 144 height 24
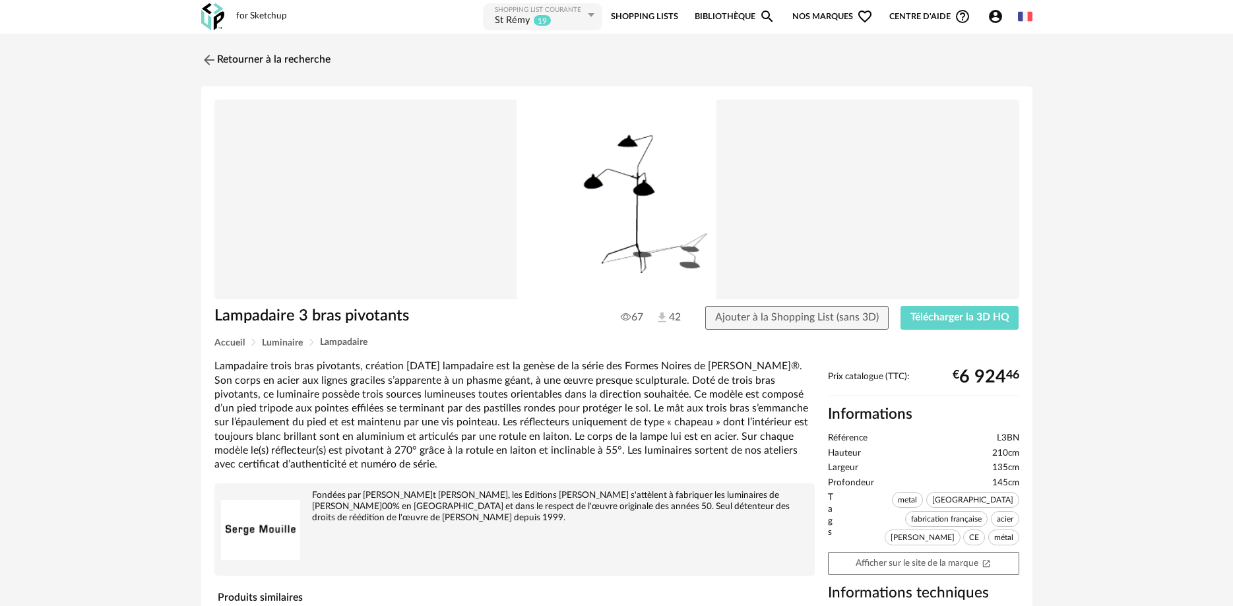
click at [533, 20] on div "St Rémy 19" at bounding box center [540, 21] width 90 height 13
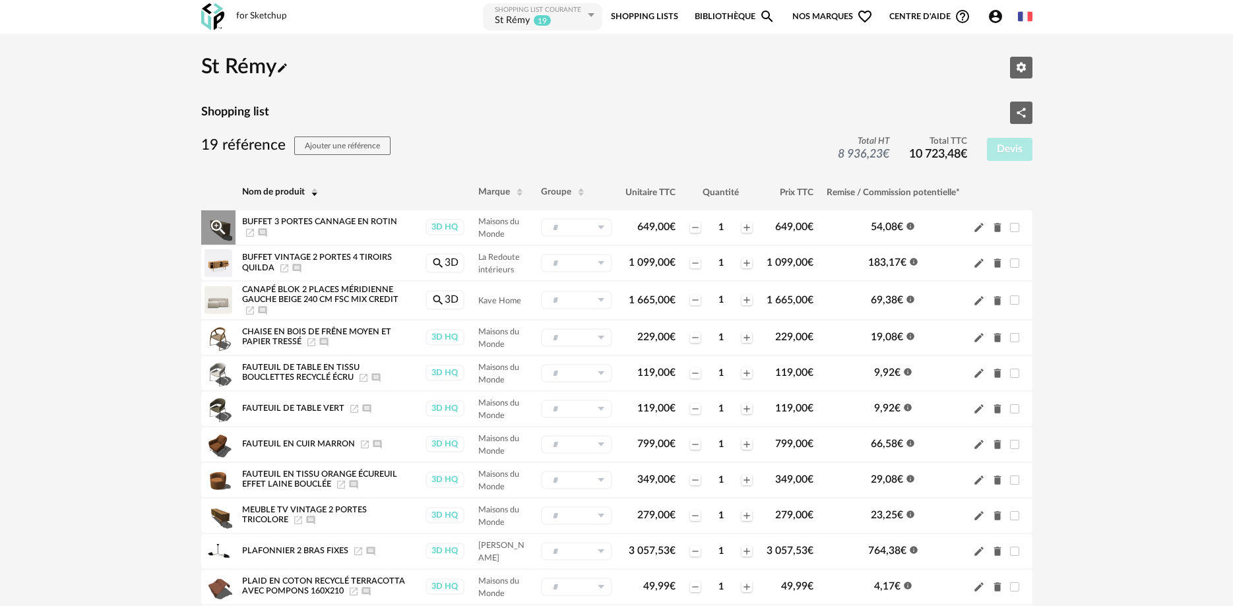
click at [995, 230] on icon "Delete icon" at bounding box center [996, 228] width 7 height 9
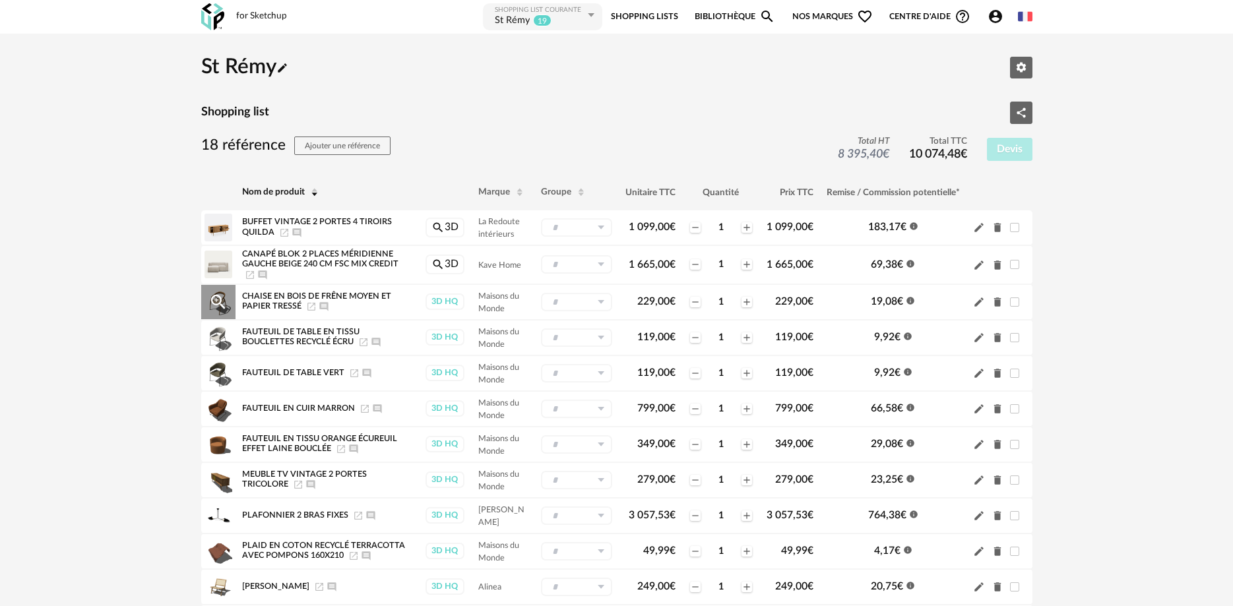
click at [994, 302] on icon "Delete icon" at bounding box center [997, 302] width 12 height 12
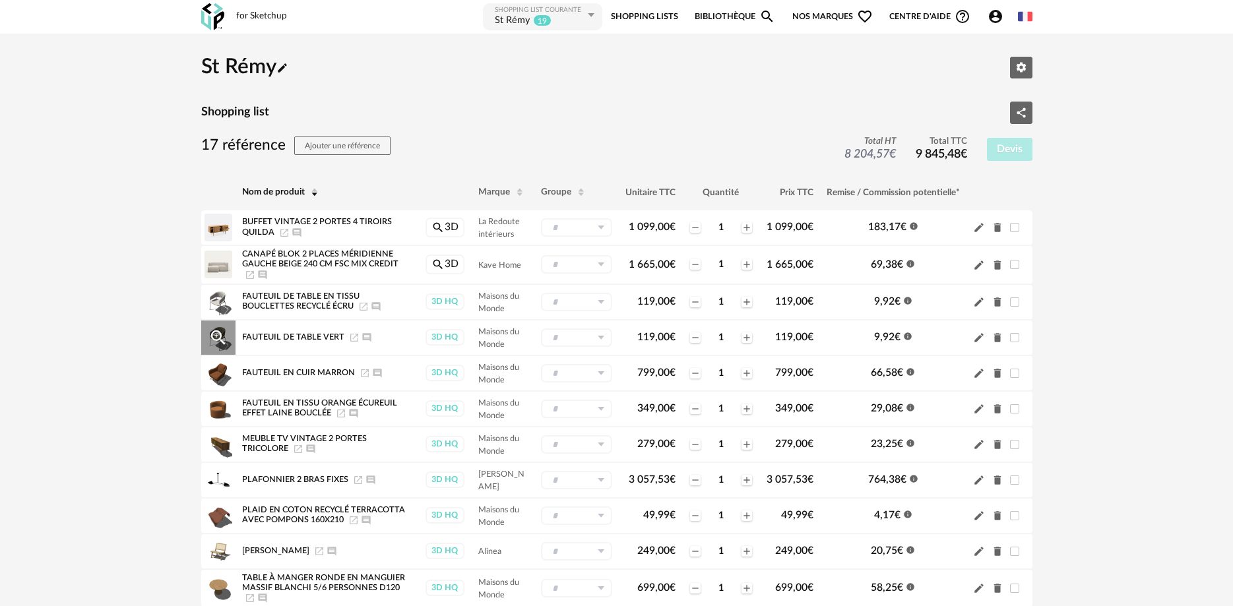
click at [995, 340] on icon "Delete icon" at bounding box center [996, 337] width 7 height 9
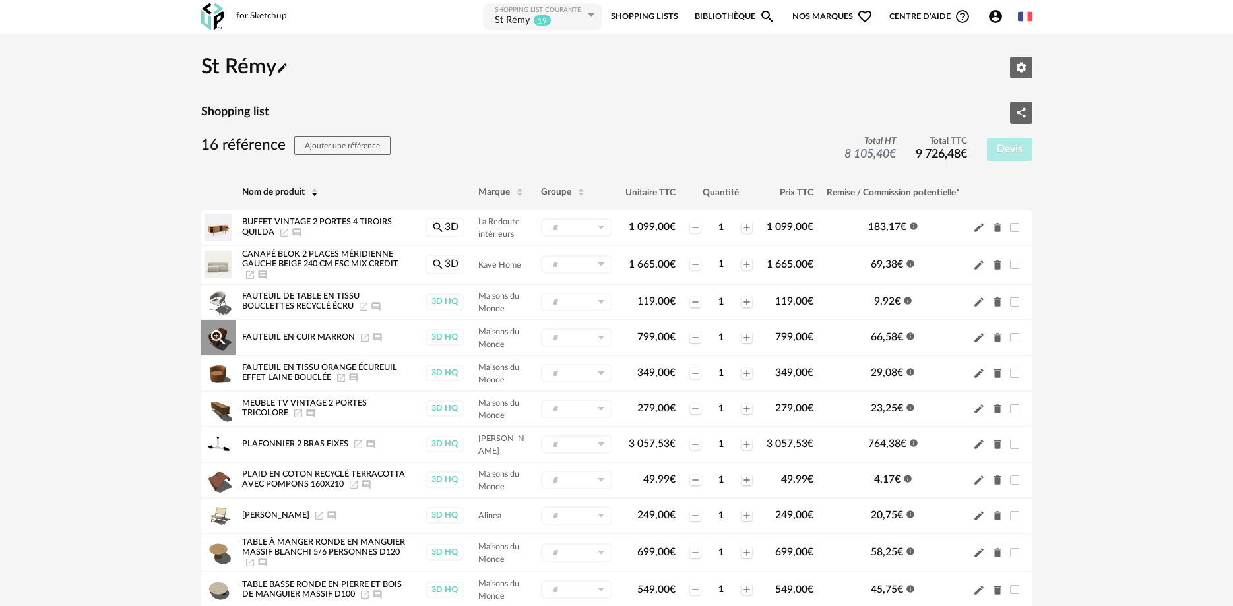
click at [995, 342] on icon "Delete icon" at bounding box center [996, 337] width 7 height 9
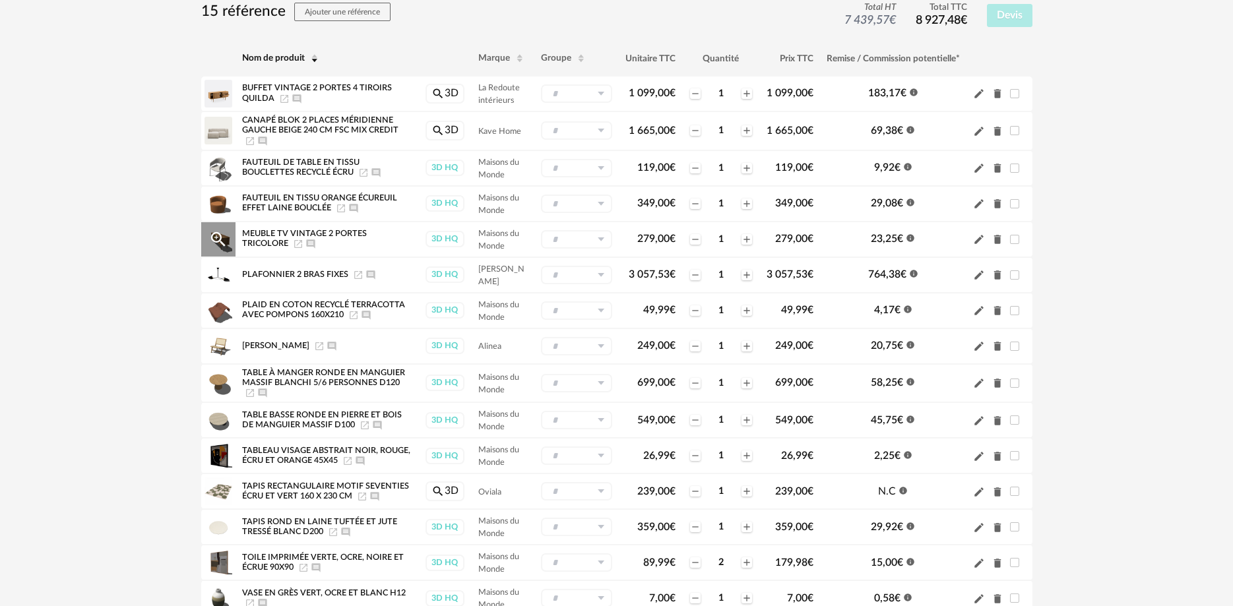
scroll to position [135, 0]
click at [994, 273] on icon "Delete icon" at bounding box center [997, 274] width 12 height 12
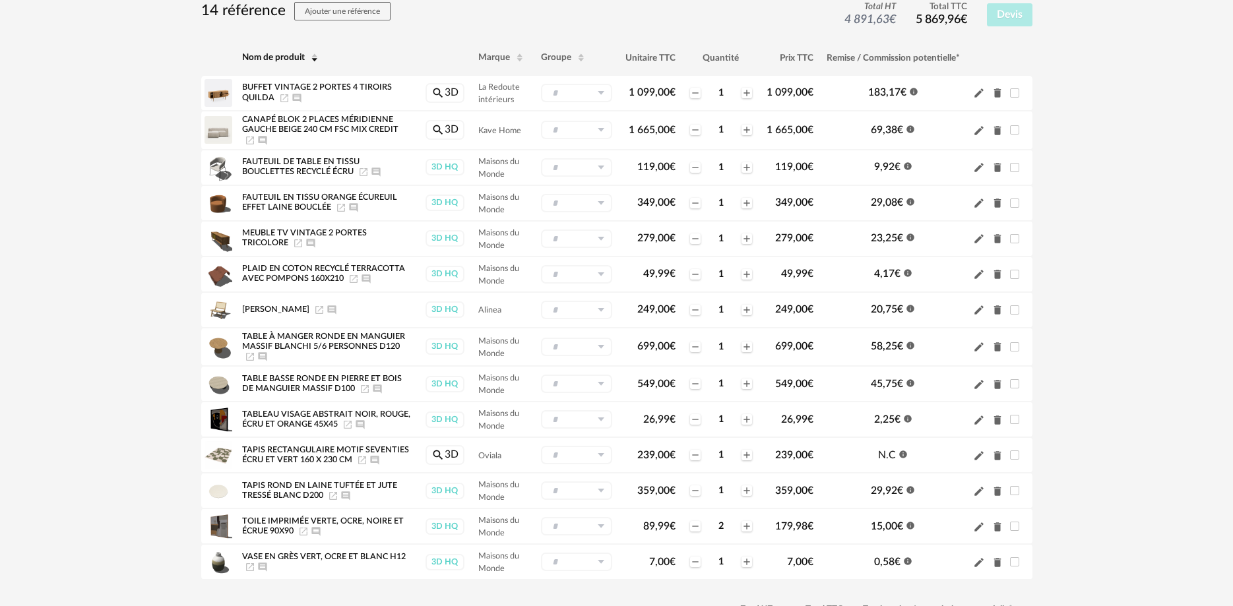
click at [994, 273] on icon "Delete icon" at bounding box center [997, 274] width 12 height 12
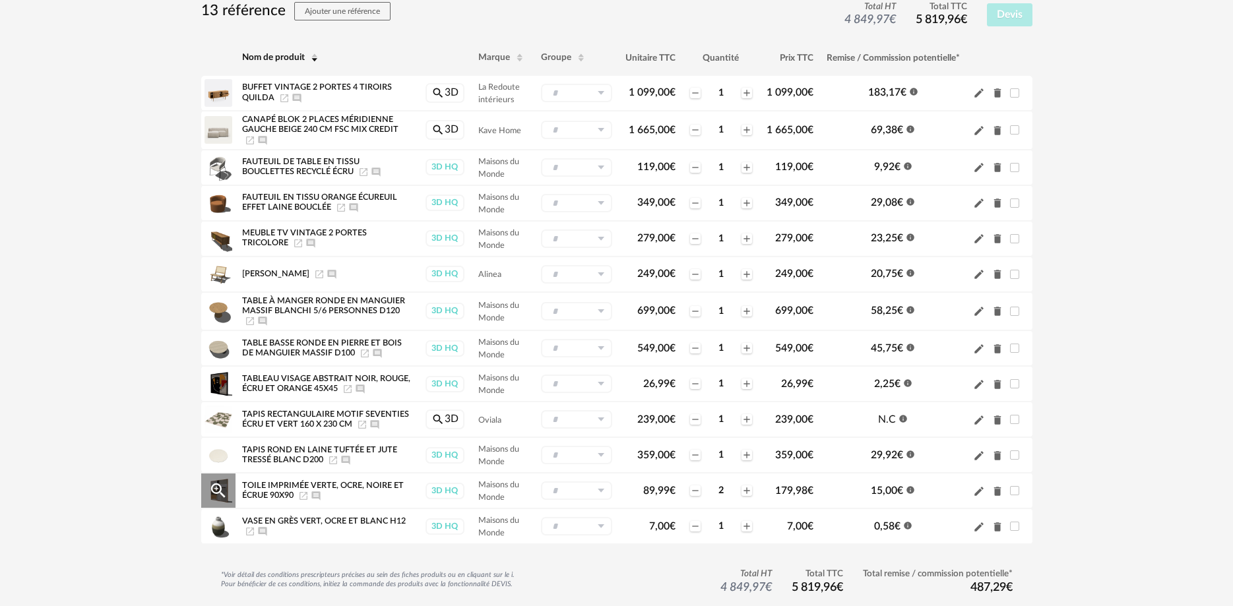
click at [997, 496] on icon "Delete icon" at bounding box center [996, 491] width 7 height 9
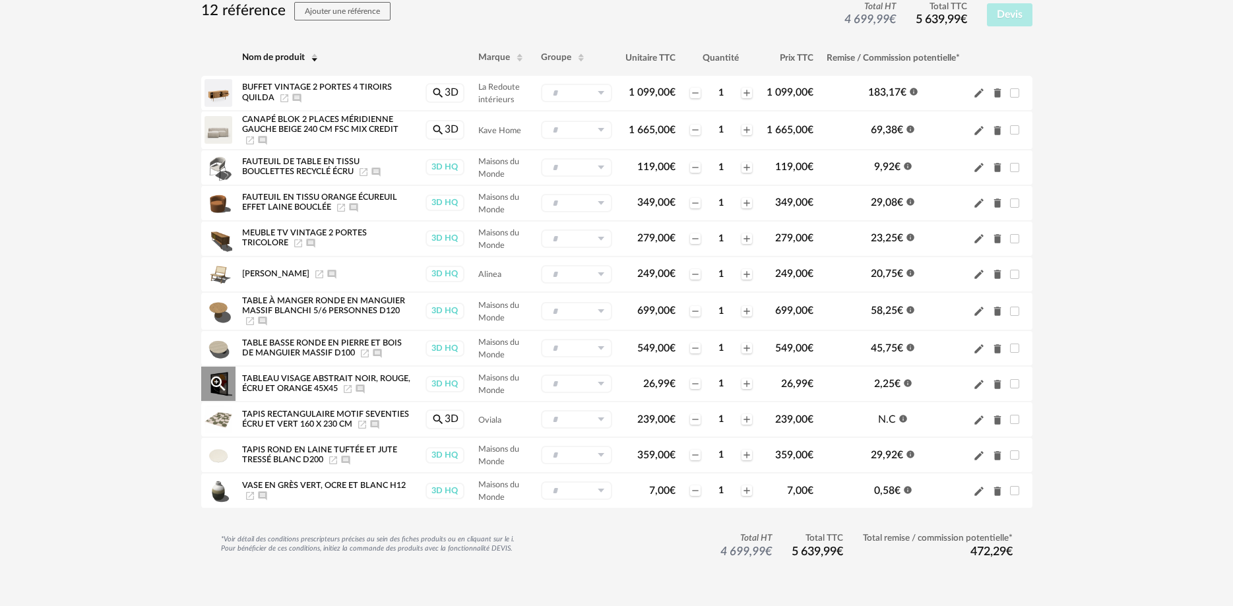
click at [998, 387] on icon "Delete icon" at bounding box center [996, 384] width 7 height 9
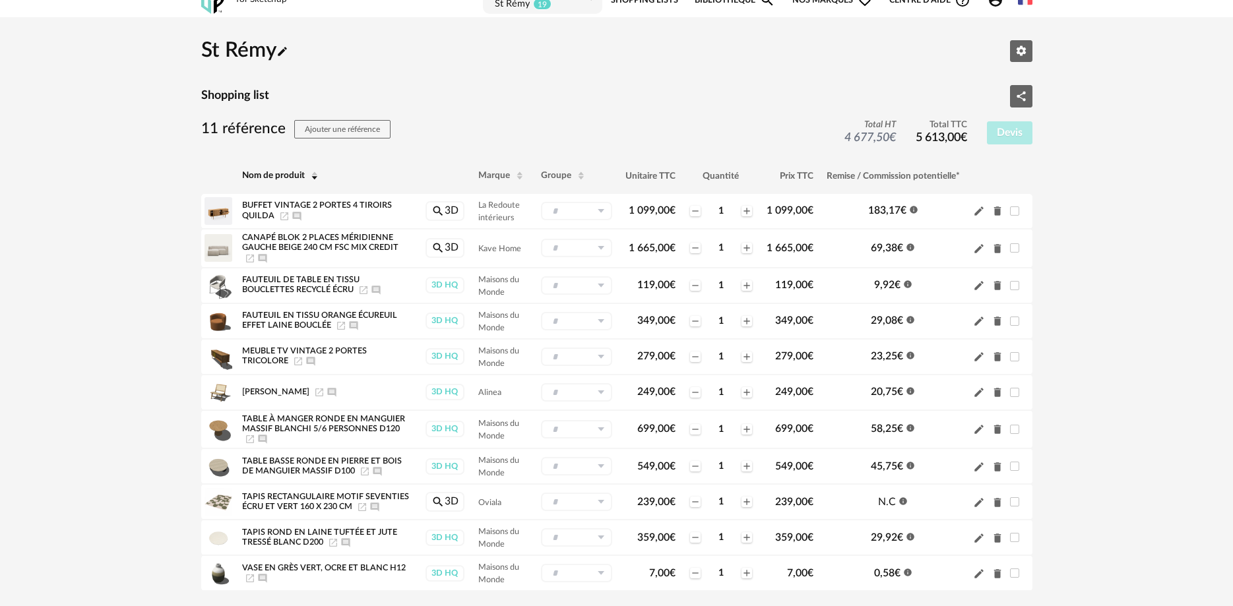
scroll to position [0, 0]
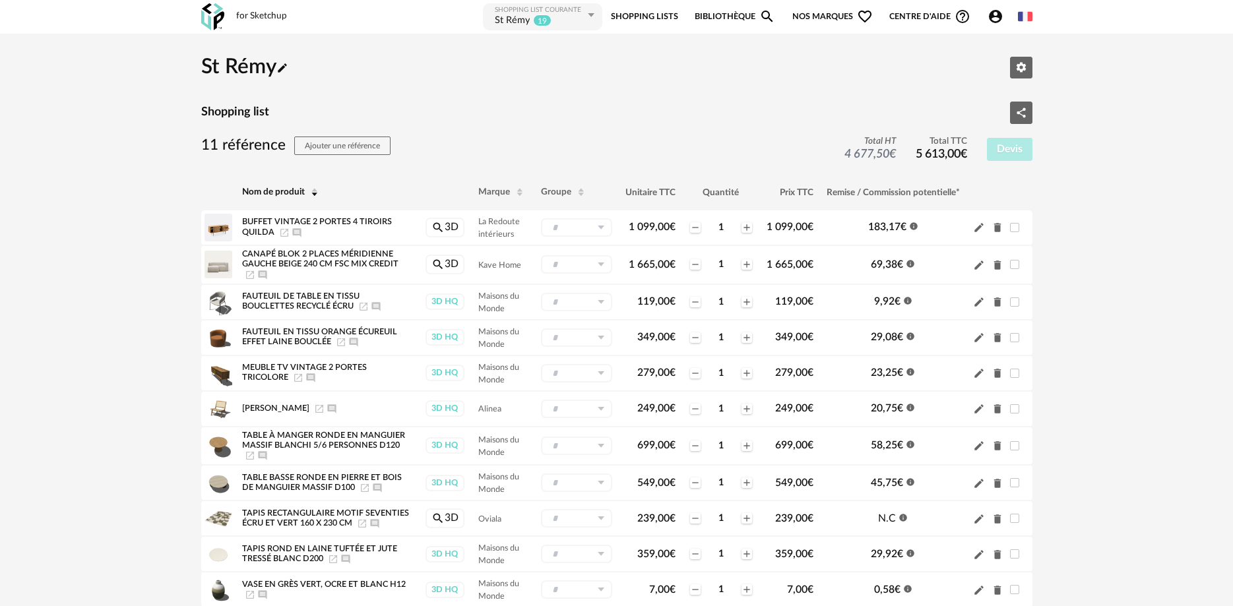
click at [216, 21] on img at bounding box center [212, 16] width 23 height 27
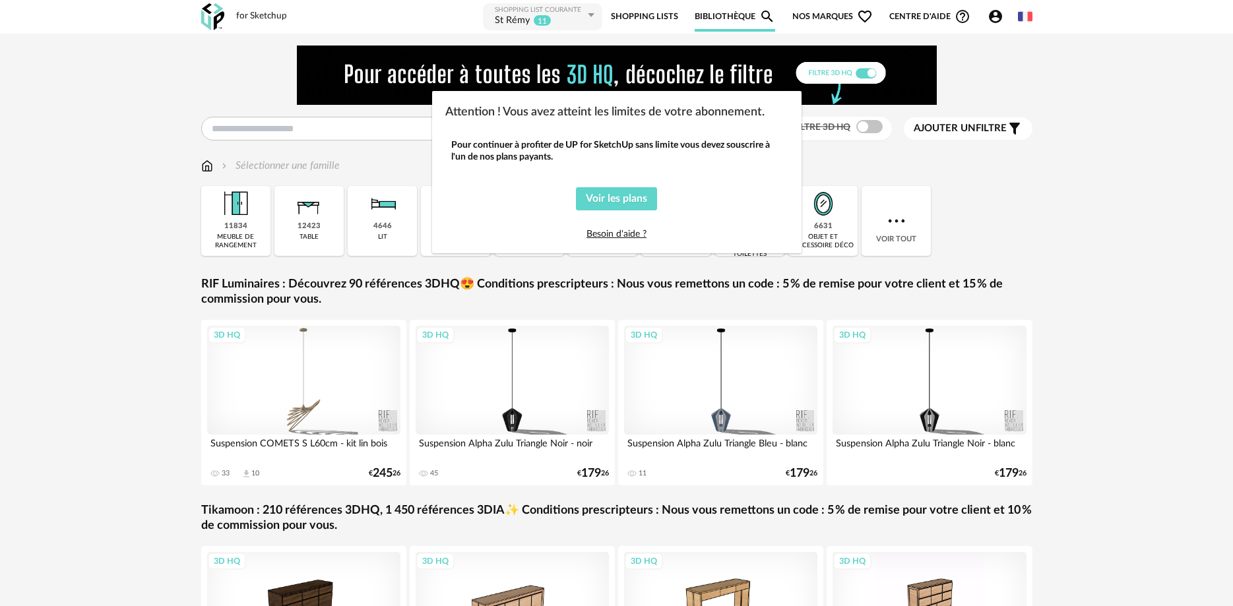
click at [1110, 289] on div "Attention ! Vous avez atteint les limites de votre abonnement. Pour continuer à…" at bounding box center [616, 303] width 1233 height 606
